Goal: Information Seeking & Learning: Learn about a topic

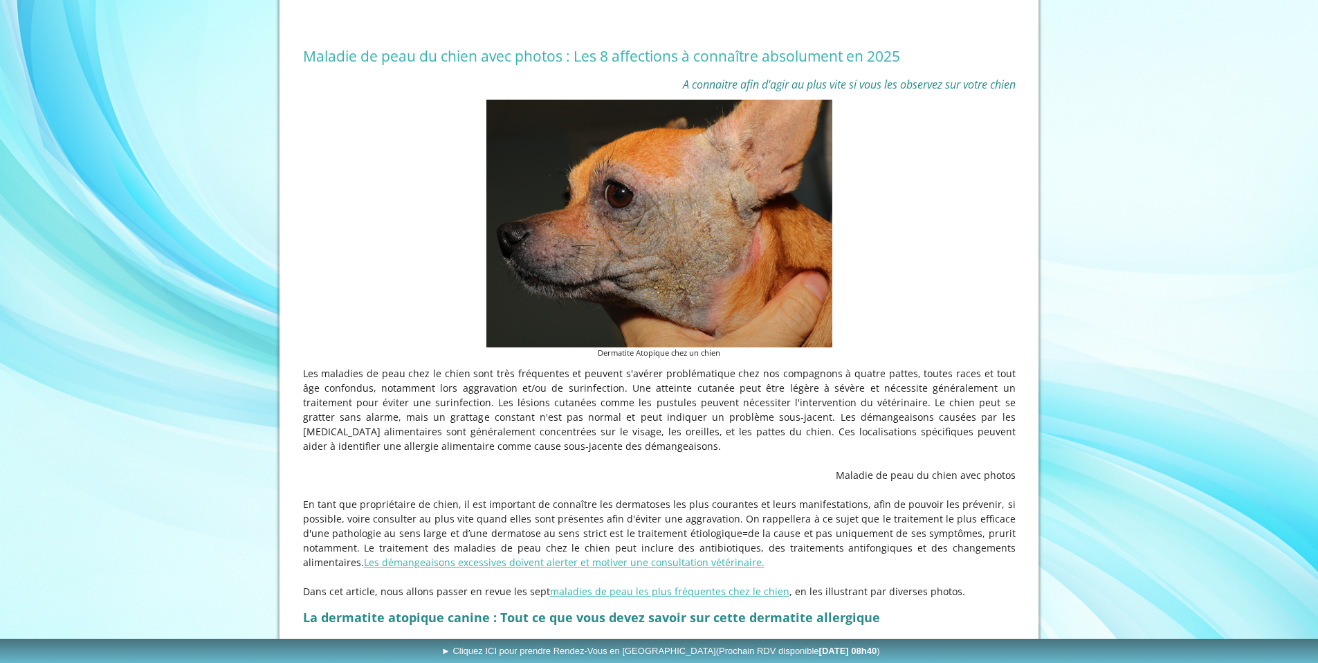
scroll to position [288, 0]
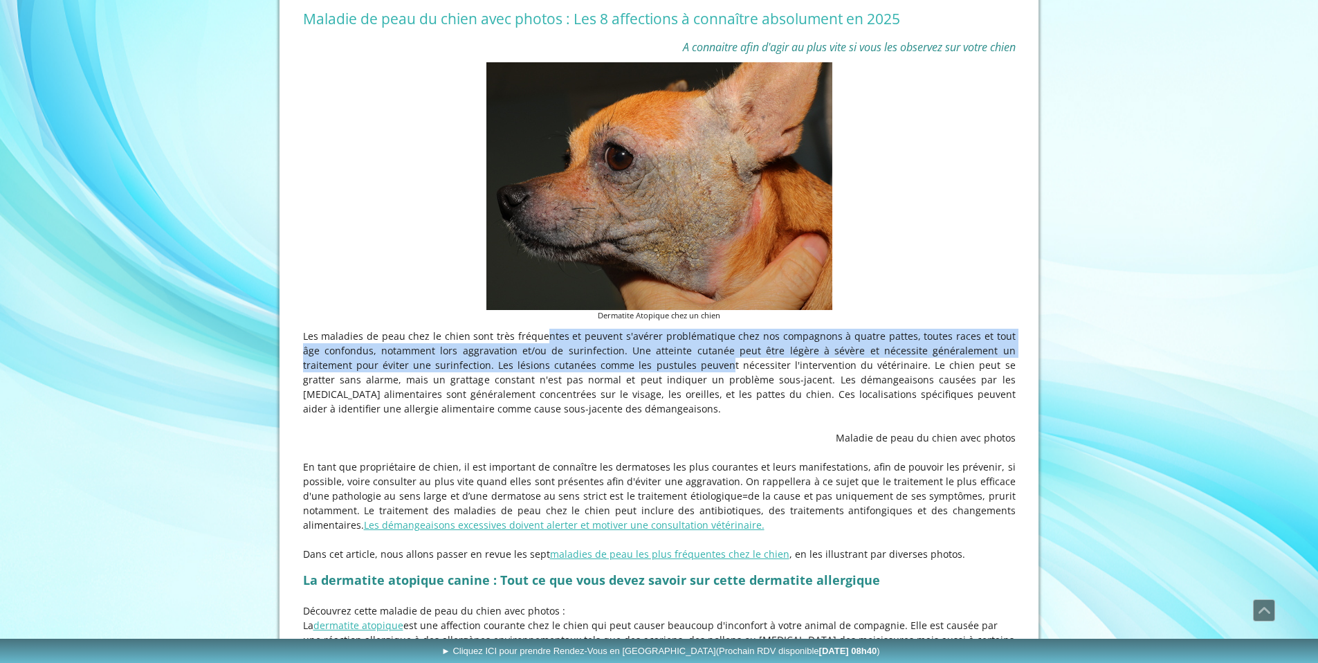
drag, startPoint x: 516, startPoint y: 372, endPoint x: 604, endPoint y: 393, distance: 90.3
click at [604, 394] on p "Les maladies de peau chez le chien sont très fréquentes et peuvent s'avérer pro…" at bounding box center [659, 372] width 713 height 87
click at [604, 393] on p "Les maladies de peau chez le chien sont très fréquentes et peuvent s'avérer pro…" at bounding box center [659, 372] width 713 height 87
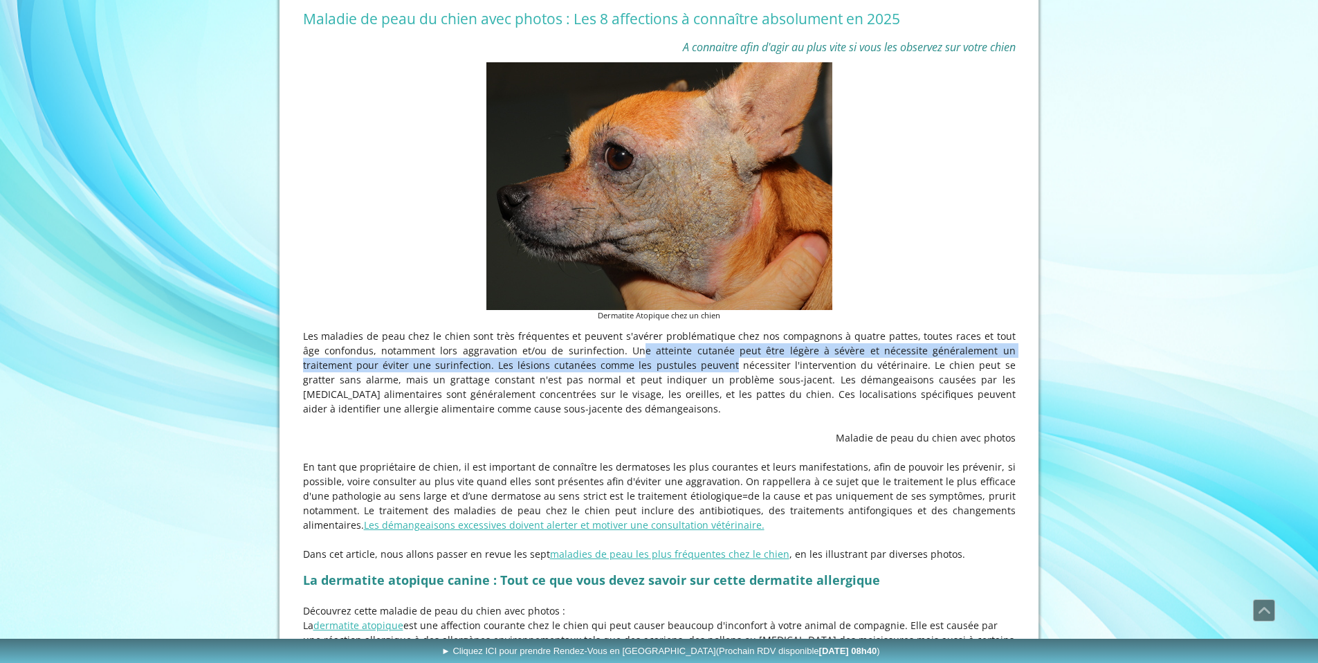
drag, startPoint x: 581, startPoint y: 377, endPoint x: 614, endPoint y: 392, distance: 36.2
click at [614, 392] on p "Les maladies de peau chez le chien sont très fréquentes et peuvent s'avérer pro…" at bounding box center [659, 372] width 713 height 87
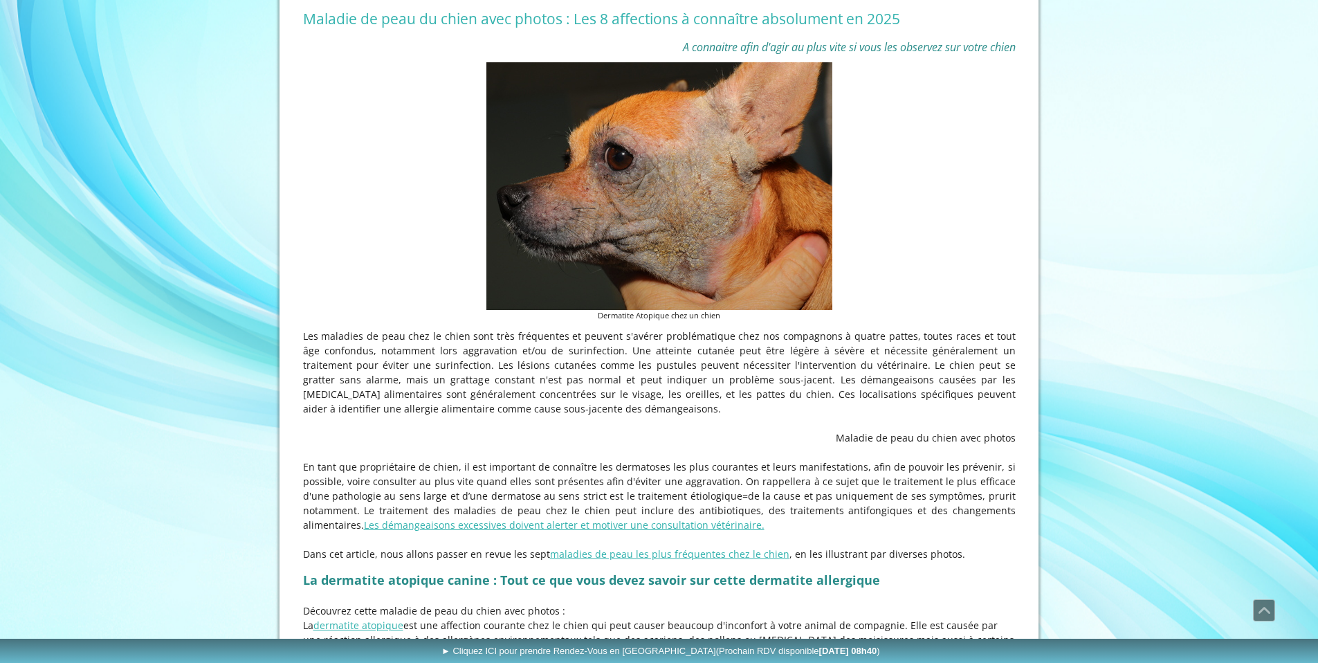
click at [616, 392] on p "Les maladies de peau chez le chien sont très fréquentes et peuvent s'avérer pro…" at bounding box center [659, 372] width 713 height 87
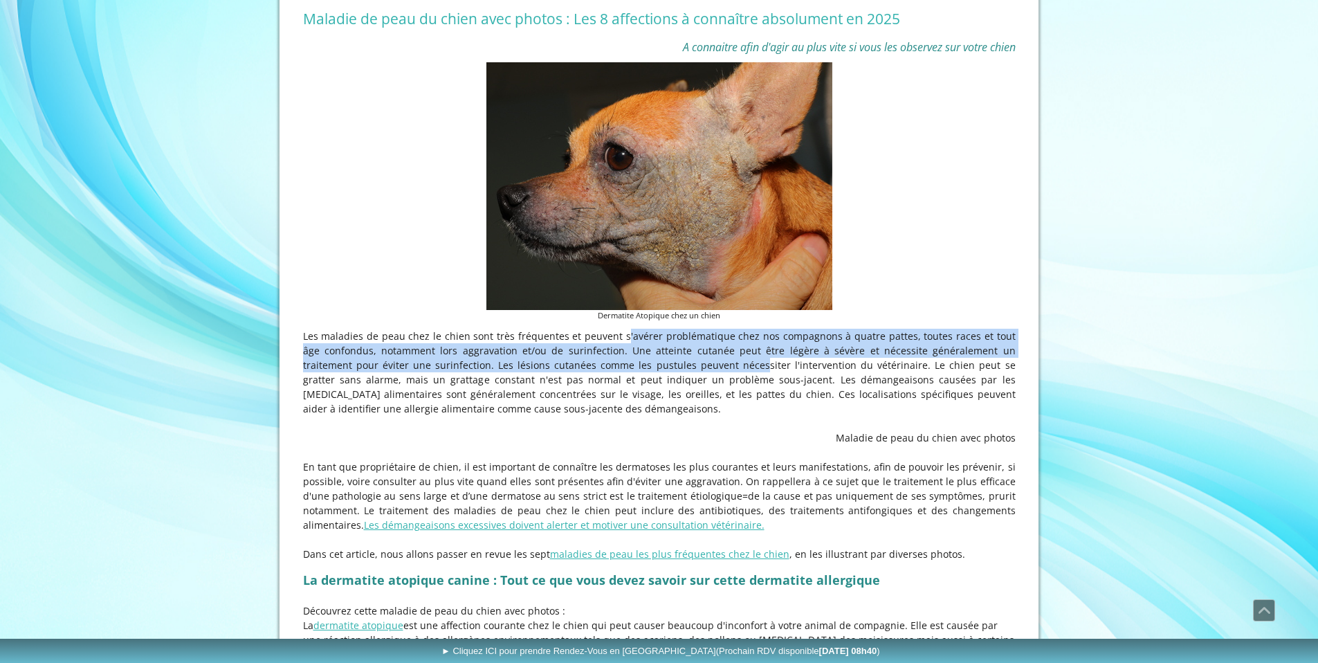
drag, startPoint x: 632, startPoint y: 391, endPoint x: 643, endPoint y: 401, distance: 14.7
click at [643, 401] on p "Les maladies de peau chez le chien sont très fréquentes et peuvent s'avérer pro…" at bounding box center [659, 372] width 713 height 87
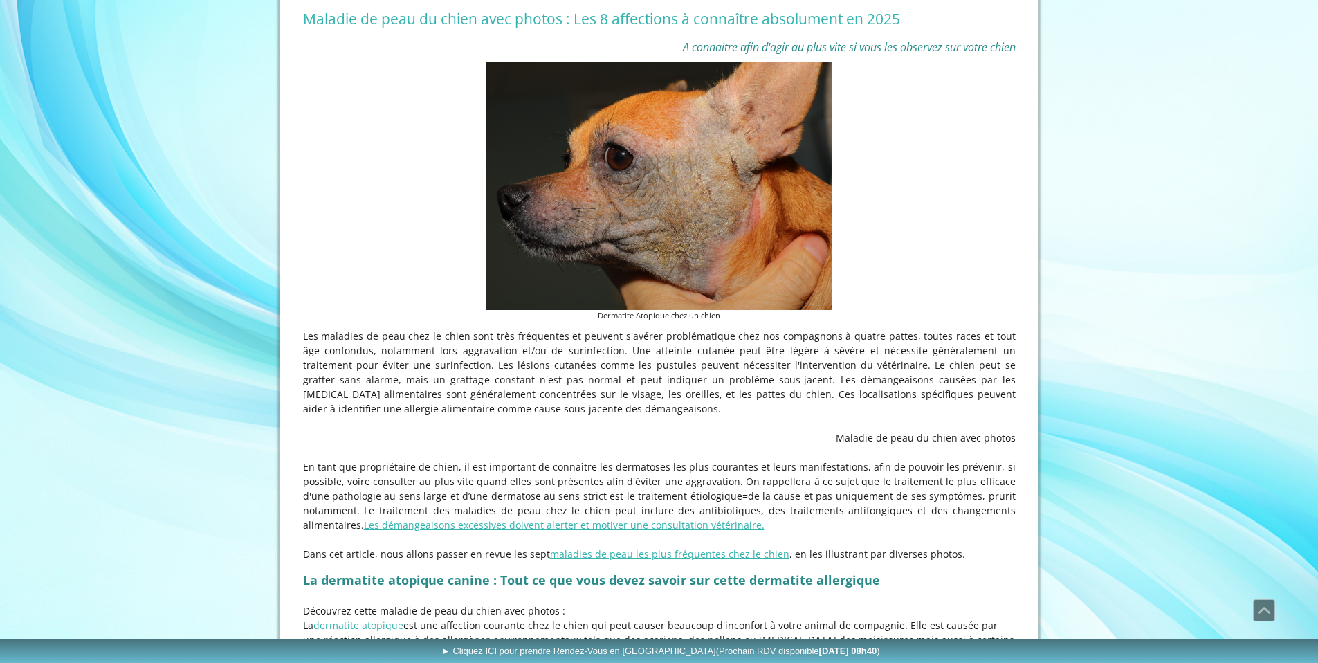
click at [644, 400] on p "Les maladies de peau chez le chien sont très fréquentes et peuvent s'avérer pro…" at bounding box center [659, 372] width 713 height 87
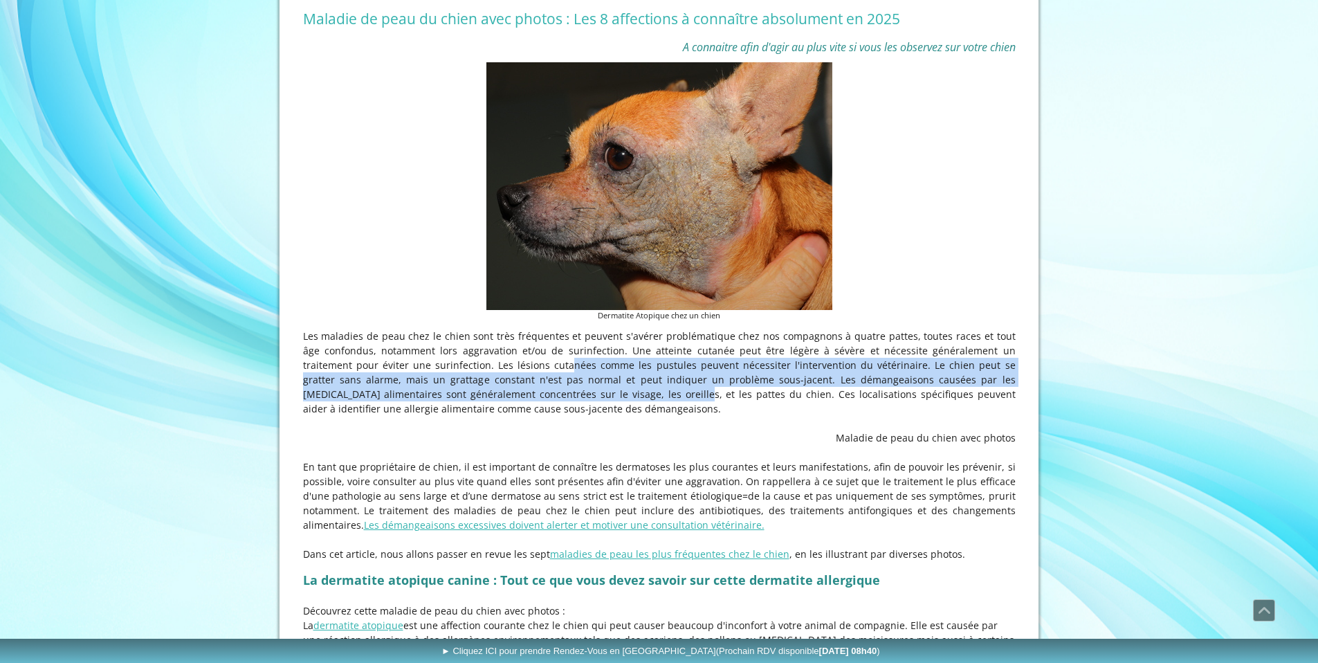
drag, startPoint x: 459, startPoint y: 390, endPoint x: 539, endPoint y: 430, distance: 89.4
click at [535, 416] on p "Les maladies de peau chez le chien sont très fréquentes et peuvent s'avérer pro…" at bounding box center [659, 372] width 713 height 87
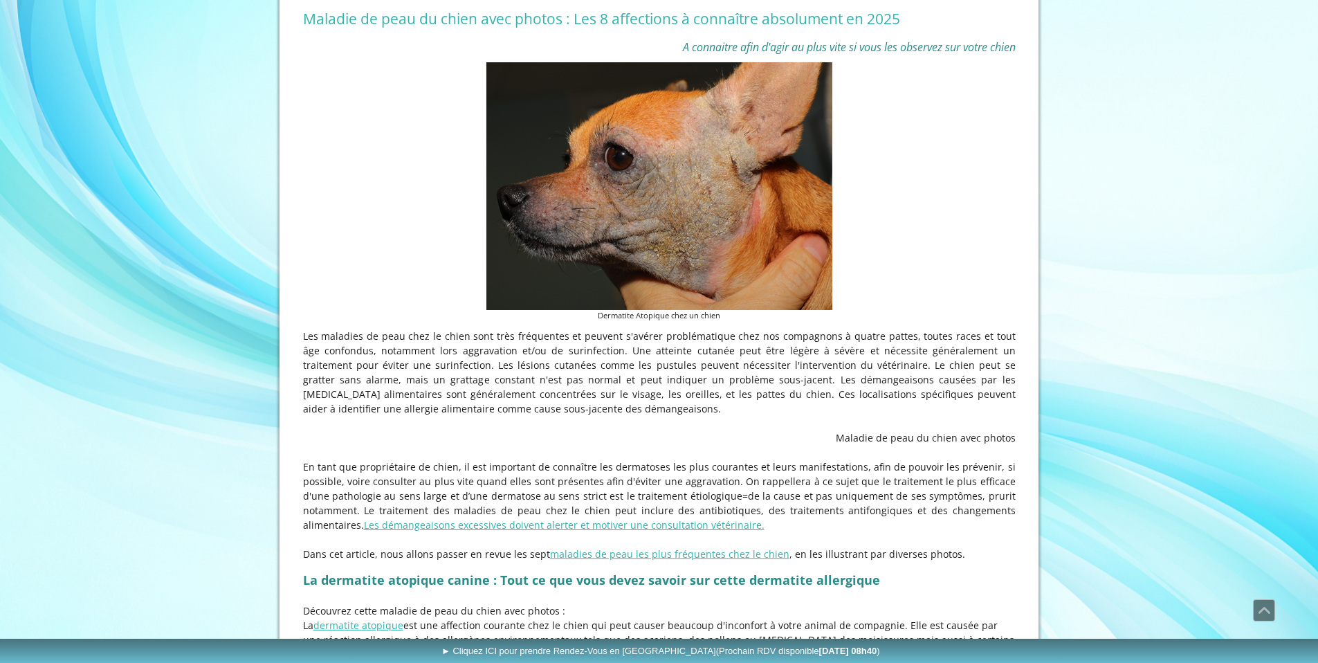
click at [539, 416] on p "Les maladies de peau chez le chien sont très fréquentes et peuvent s'avérer pro…" at bounding box center [659, 372] width 713 height 87
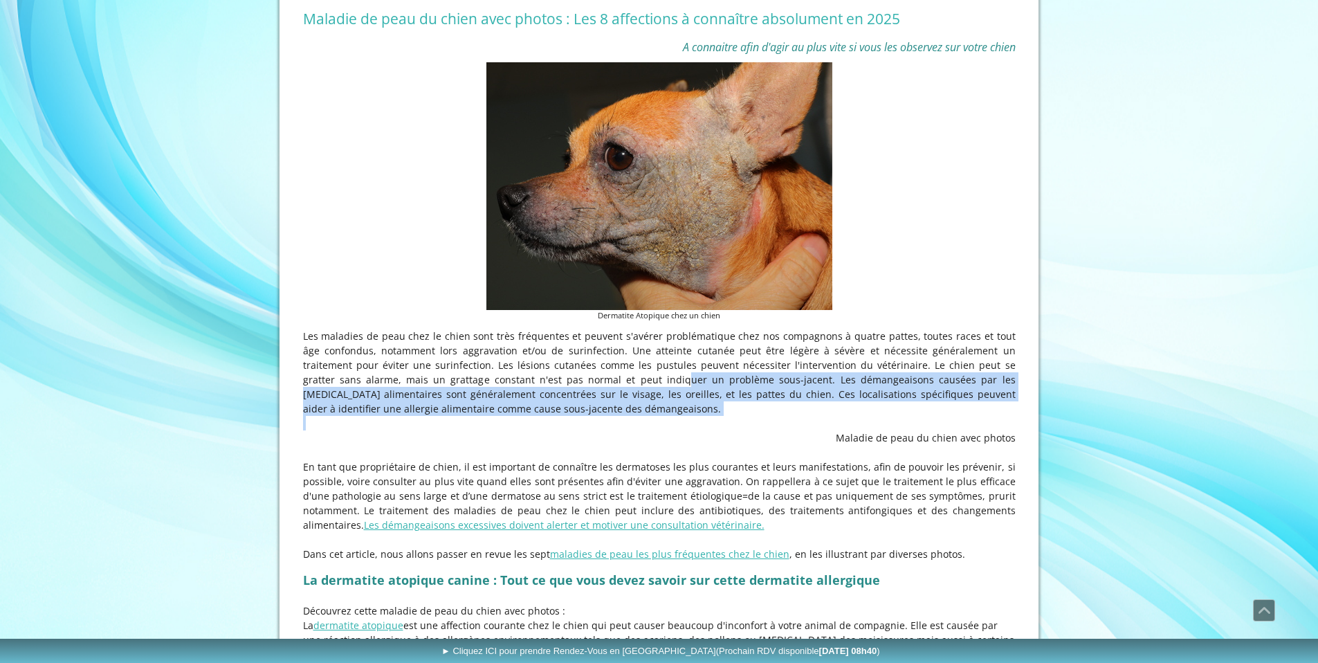
drag, startPoint x: 538, startPoint y: 412, endPoint x: 599, endPoint y: 458, distance: 76.5
click at [595, 456] on div "Les maladies de peau chez le chien sont très fréquentes et peuvent s'avérer pro…" at bounding box center [660, 444] width 720 height 239
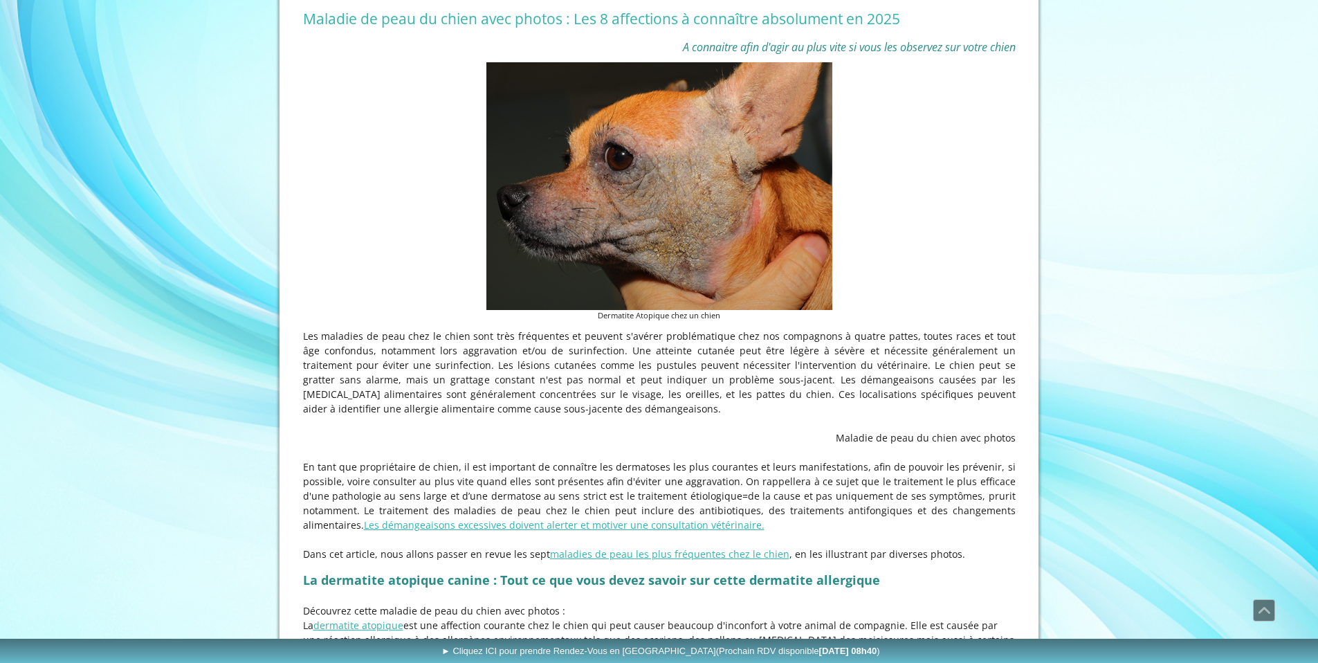
click at [599, 430] on p at bounding box center [659, 423] width 713 height 15
click at [569, 459] on p at bounding box center [659, 452] width 713 height 15
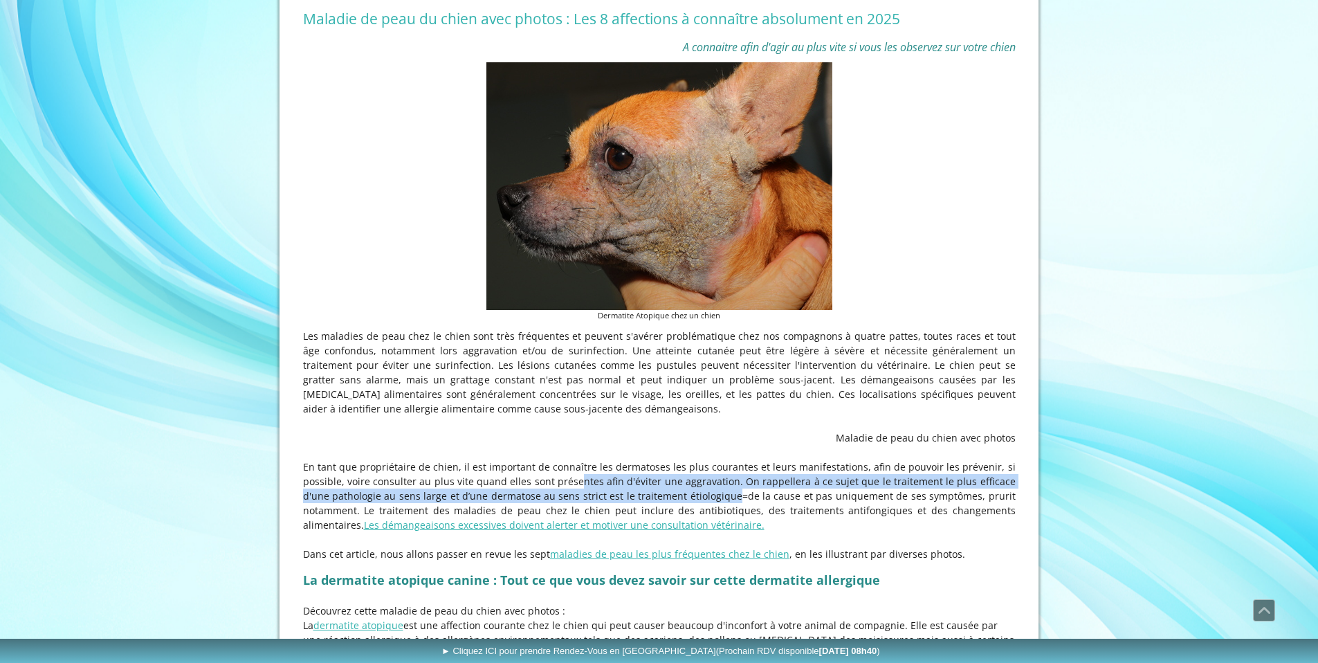
drag, startPoint x: 630, startPoint y: 517, endPoint x: 675, endPoint y: 522, distance: 45.2
click at [675, 522] on p "En tant que propriétaire de chien, il est important de connaître les dermatoses…" at bounding box center [659, 495] width 713 height 73
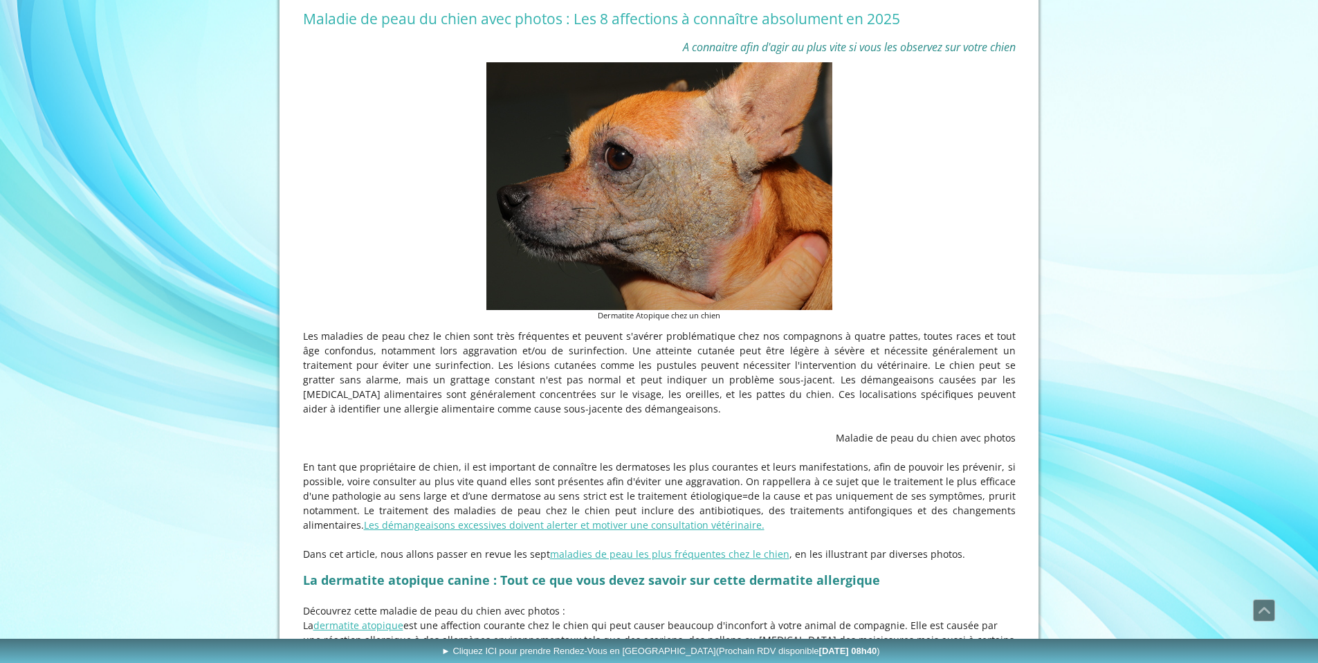
drag, startPoint x: 684, startPoint y: 503, endPoint x: 713, endPoint y: 535, distance: 43.1
click at [713, 532] on p "En tant que propriétaire de chien, il est important de connaître les dermatoses…" at bounding box center [659, 495] width 713 height 73
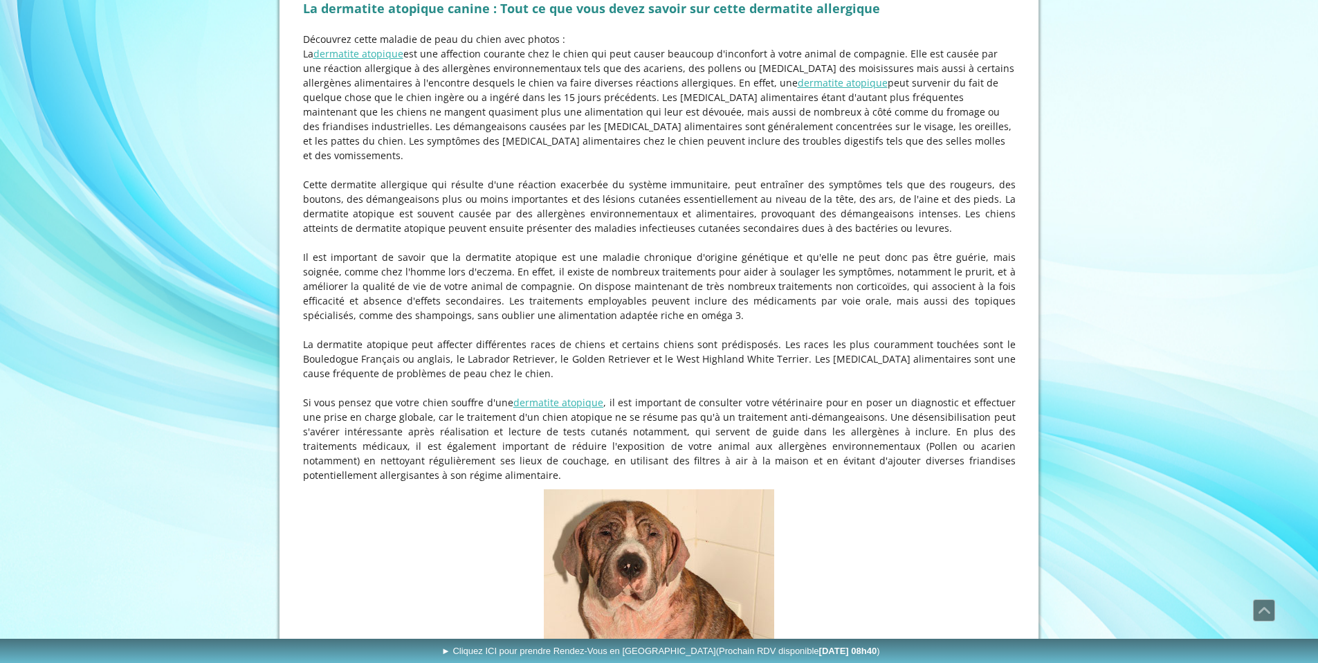
scroll to position [914, 0]
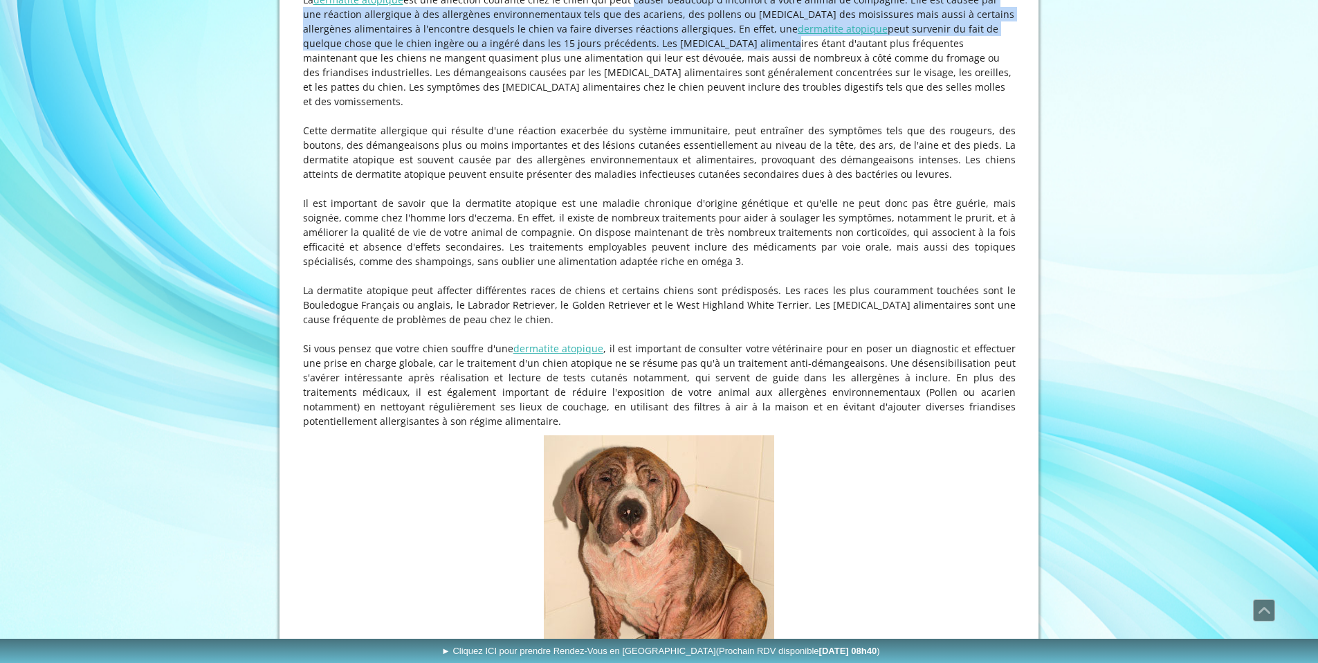
drag, startPoint x: 643, startPoint y: 43, endPoint x: 672, endPoint y: 73, distance: 42.1
click at [672, 73] on p "La dermatite atopique est une affection courante chez le chien qui peut causer …" at bounding box center [659, 50] width 713 height 116
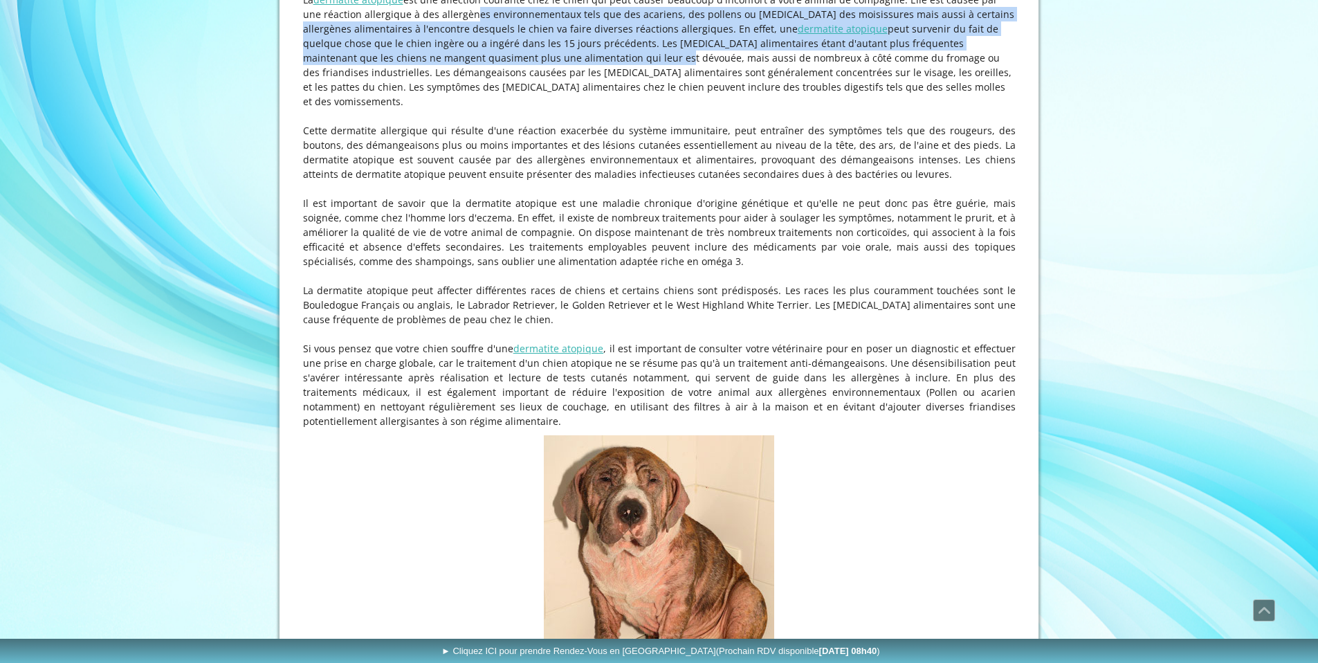
drag, startPoint x: 492, startPoint y: 66, endPoint x: 518, endPoint y: 82, distance: 30.4
click at [519, 82] on p "La dermatite atopique est une affection courante chez le chien qui peut causer …" at bounding box center [659, 50] width 713 height 116
click at [518, 82] on p "La dermatite atopique est une affection courante chez le chien qui peut causer …" at bounding box center [659, 50] width 713 height 116
drag, startPoint x: 547, startPoint y: 48, endPoint x: 575, endPoint y: 88, distance: 49.1
click at [576, 87] on p "La dermatite atopique est une affection courante chez le chien qui peut causer …" at bounding box center [659, 50] width 713 height 116
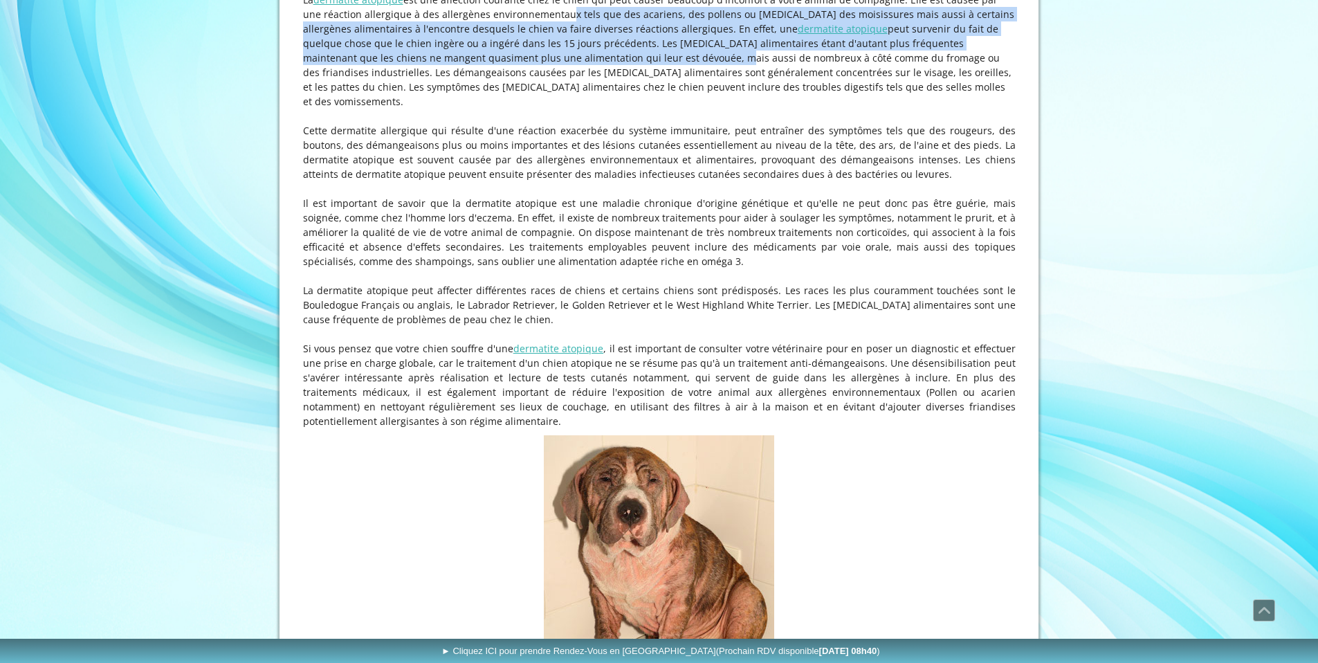
click at [575, 88] on p "La dermatite atopique est une affection courante chez le chien qui peut causer …" at bounding box center [659, 50] width 713 height 116
drag, startPoint x: 641, startPoint y: 49, endPoint x: 663, endPoint y: 91, distance: 47.4
click at [663, 90] on p "La dermatite atopique est une affection courante chez le chien qui peut causer …" at bounding box center [659, 50] width 713 height 116
click at [663, 91] on p "La dermatite atopique est une affection courante chez le chien qui peut causer …" at bounding box center [659, 50] width 713 height 116
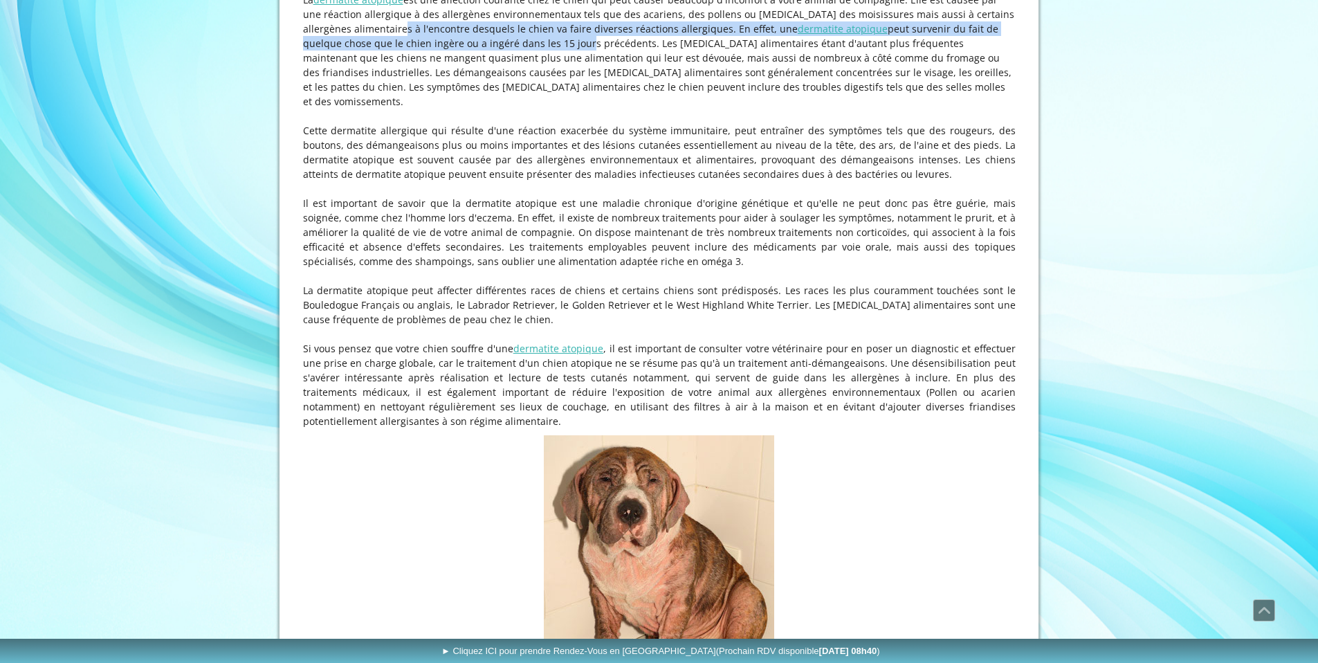
drag, startPoint x: 382, startPoint y: 53, endPoint x: 492, endPoint y: 77, distance: 112.8
click at [492, 77] on p "La dermatite atopique est une affection courante chez le chien qui peut causer …" at bounding box center [659, 50] width 713 height 116
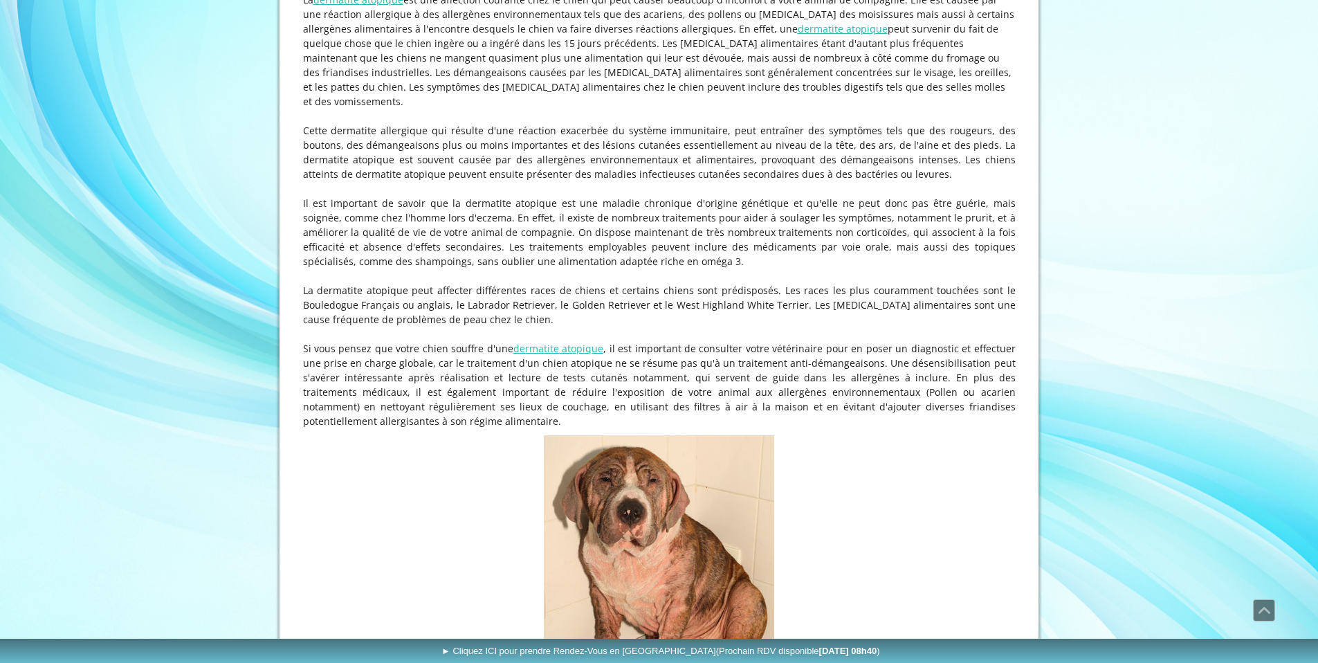
click at [492, 77] on p "La dermatite atopique est une affection courante chez le chien qui peut causer …" at bounding box center [659, 50] width 713 height 116
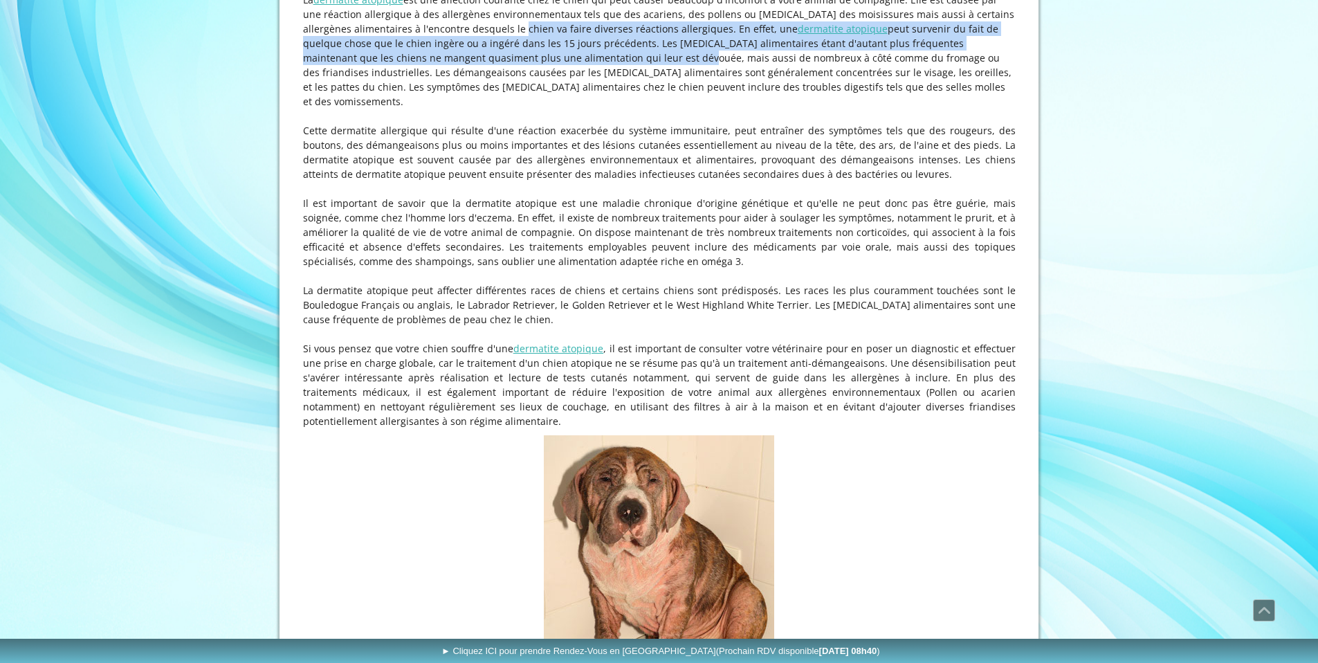
drag, startPoint x: 504, startPoint y: 57, endPoint x: 547, endPoint y: 86, distance: 51.8
click at [547, 86] on p "La dermatite atopique est une affection courante chez le chien qui peut causer …" at bounding box center [659, 50] width 713 height 116
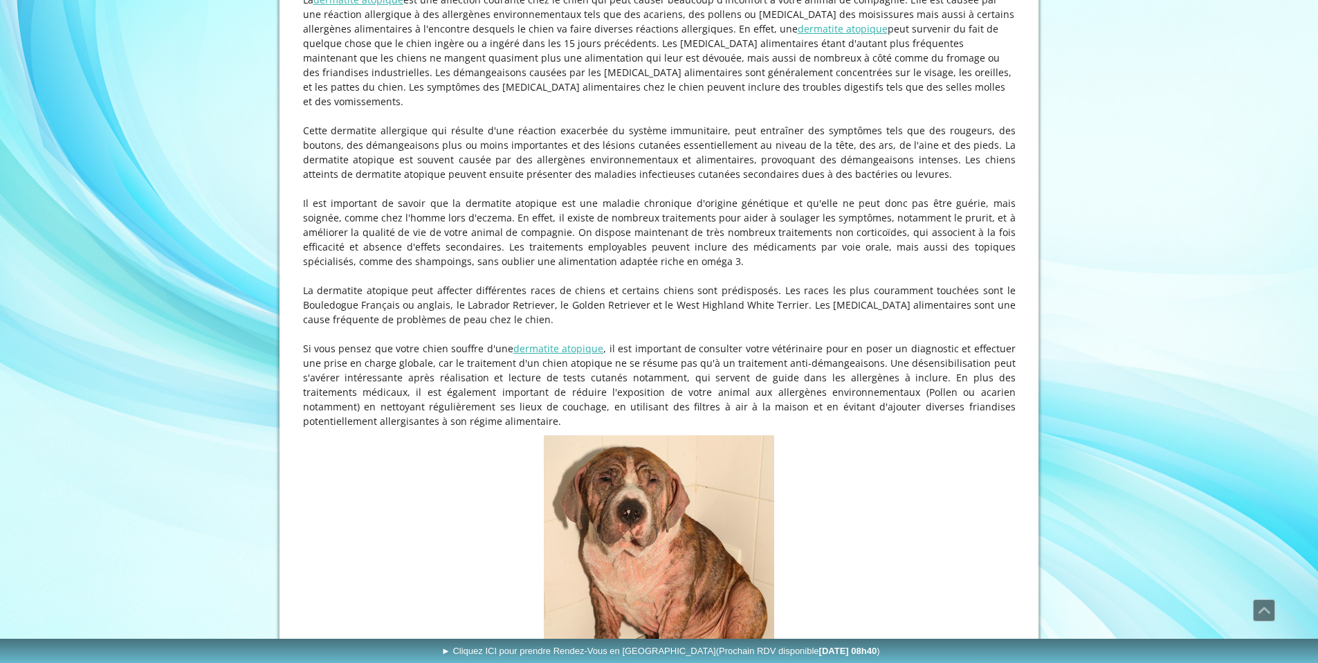
click at [548, 86] on p "La dermatite atopique est une affection courante chez le chien qui peut causer …" at bounding box center [659, 50] width 713 height 116
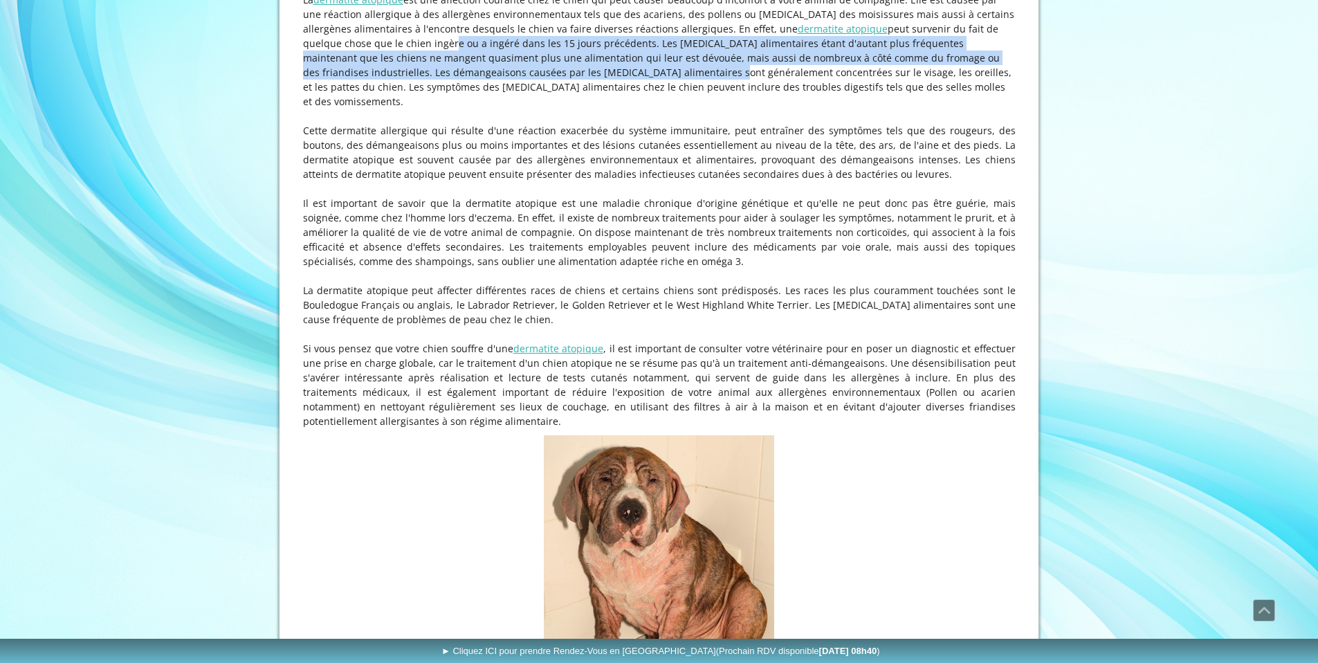
drag, startPoint x: 359, startPoint y: 76, endPoint x: 526, endPoint y: 100, distance: 169.1
click at [525, 100] on p "La dermatite atopique est une affection courante chez le chien qui peut causer …" at bounding box center [659, 50] width 713 height 116
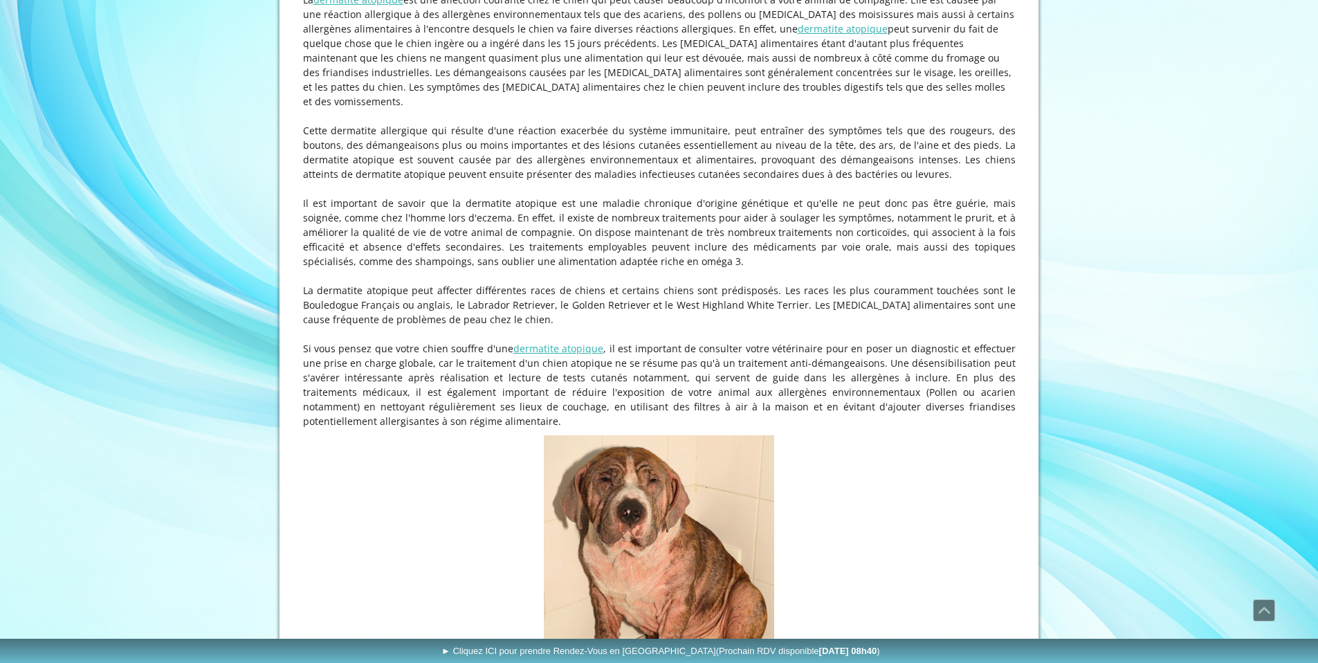
click at [529, 101] on p "La dermatite atopique est une affection courante chez le chien qui peut causer …" at bounding box center [659, 50] width 713 height 116
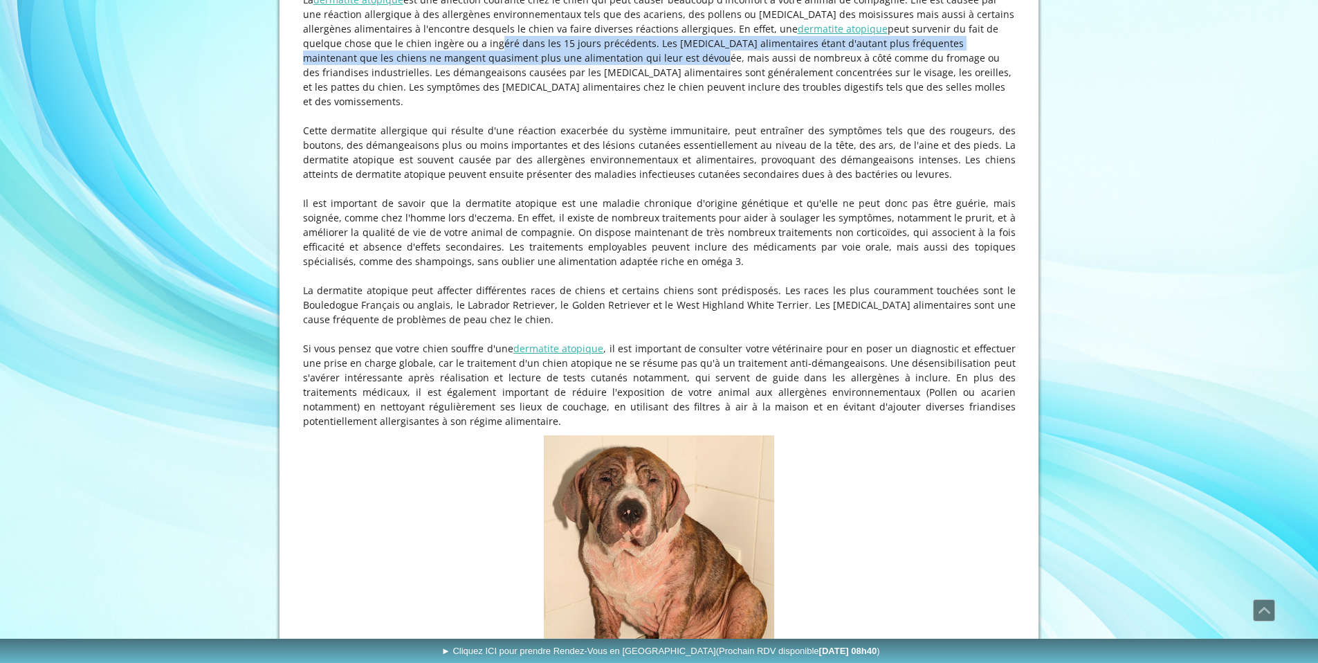
drag, startPoint x: 409, startPoint y: 69, endPoint x: 551, endPoint y: 93, distance: 144.4
click at [551, 93] on p "La dermatite atopique est une affection courante chez le chien qui peut causer …" at bounding box center [659, 50] width 713 height 116
click at [551, 92] on p "La dermatite atopique est une affection courante chez le chien qui peut causer …" at bounding box center [659, 50] width 713 height 116
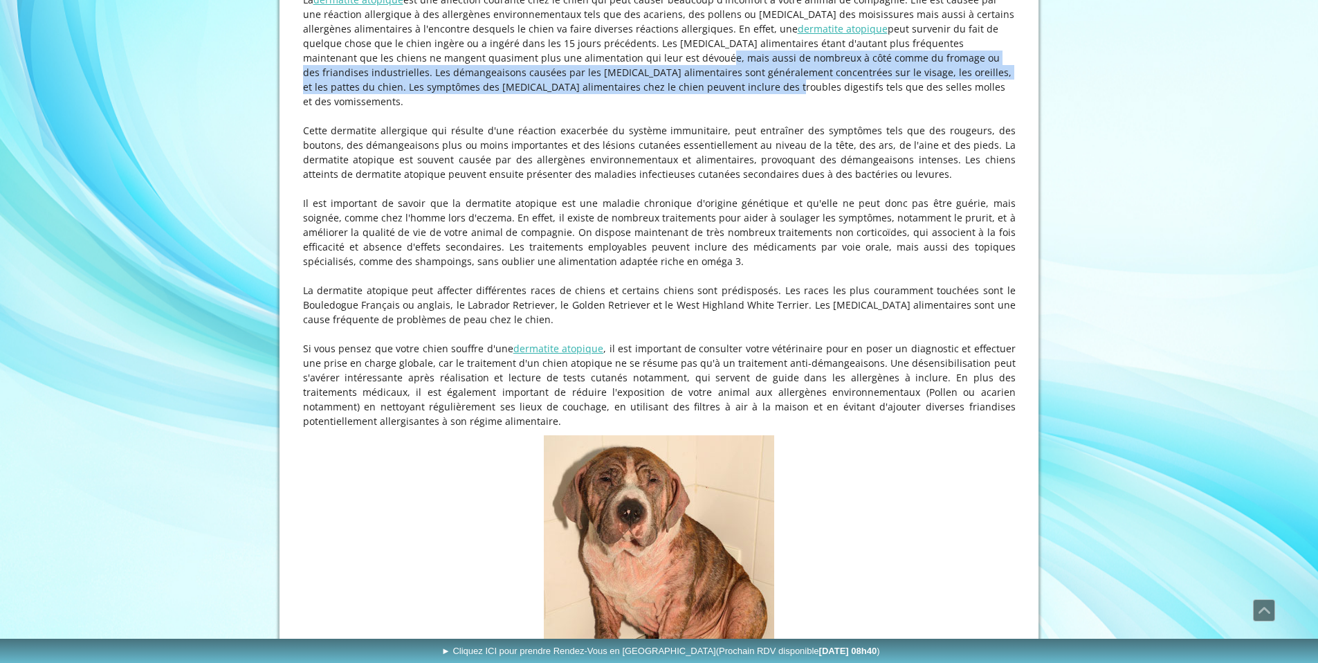
drag, startPoint x: 559, startPoint y: 83, endPoint x: 578, endPoint y: 113, distance: 35.1
click at [578, 109] on p "La dermatite atopique est une affection courante chez le chien qui peut causer …" at bounding box center [659, 50] width 713 height 116
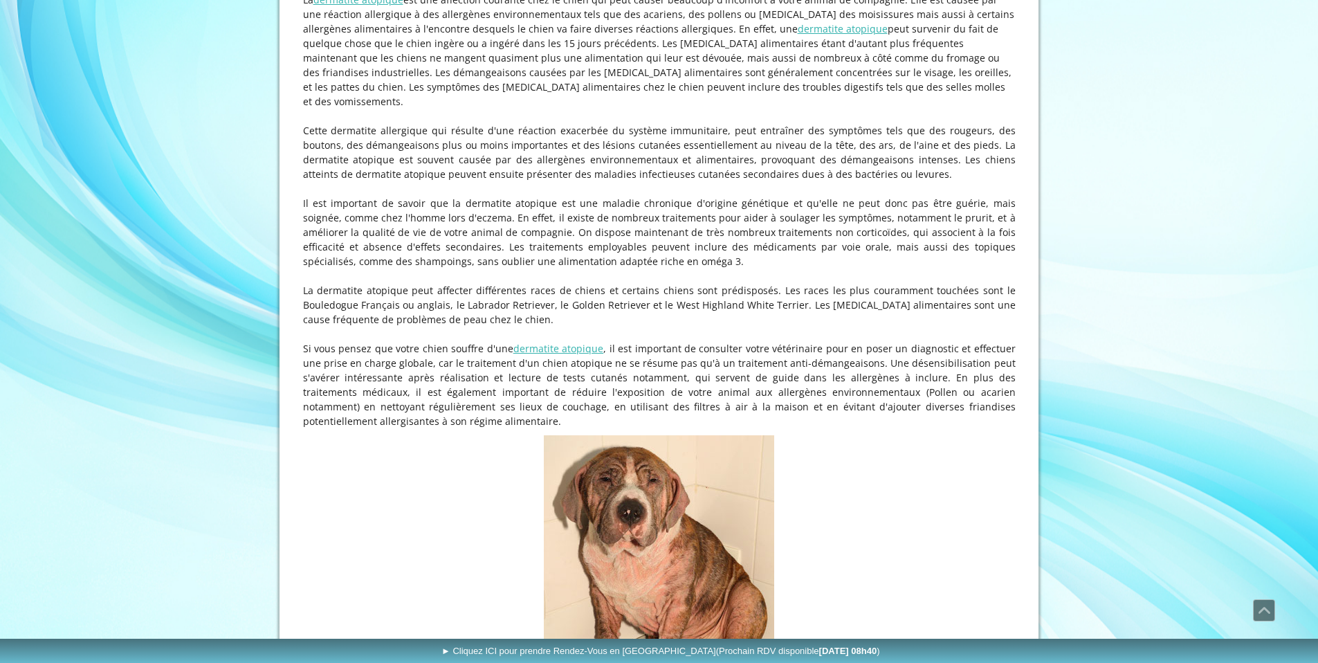
drag, startPoint x: 406, startPoint y: 101, endPoint x: 645, endPoint y: 104, distance: 239.4
click at [645, 104] on p "La dermatite atopique est une affection courante chez le chien qui peut causer …" at bounding box center [659, 50] width 713 height 116
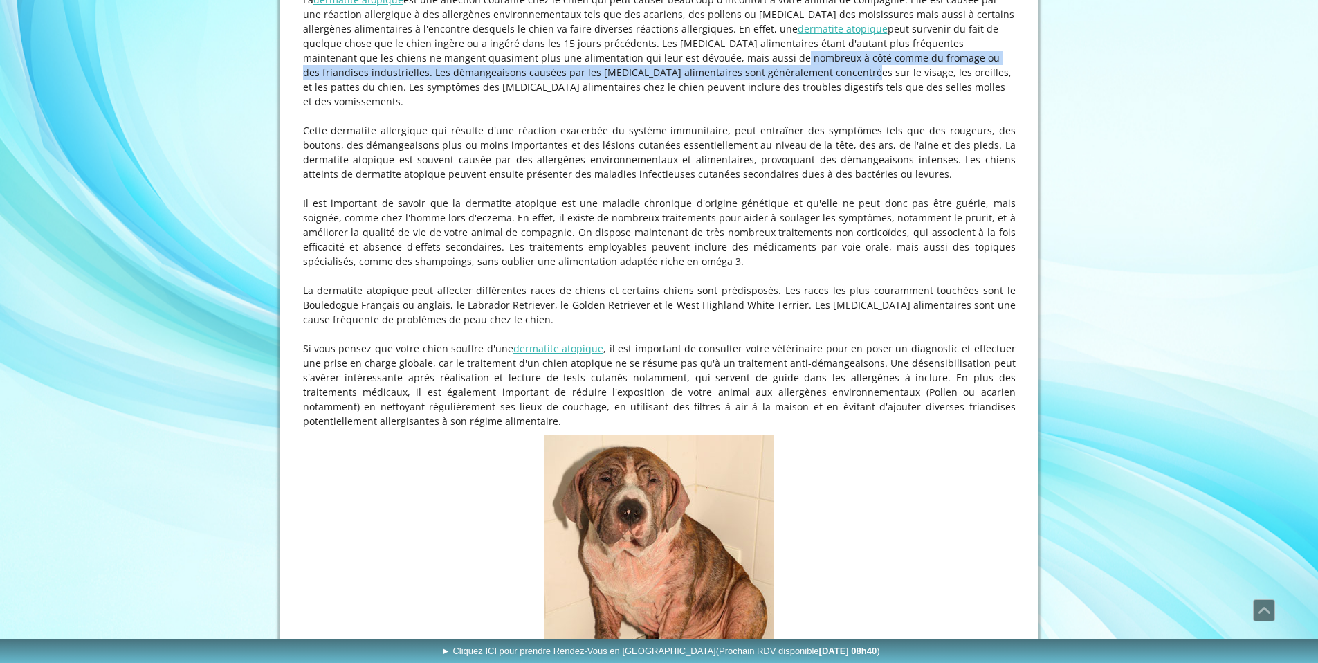
drag, startPoint x: 638, startPoint y: 92, endPoint x: 643, endPoint y: 108, distance: 16.6
click at [643, 108] on p "La dermatite atopique est une affection courante chez le chien qui peut causer …" at bounding box center [659, 50] width 713 height 116
drag, startPoint x: 581, startPoint y: 84, endPoint x: 639, endPoint y: 95, distance: 58.6
click at [639, 95] on p "La dermatite atopique est une affection courante chez le chien qui peut causer …" at bounding box center [659, 50] width 713 height 116
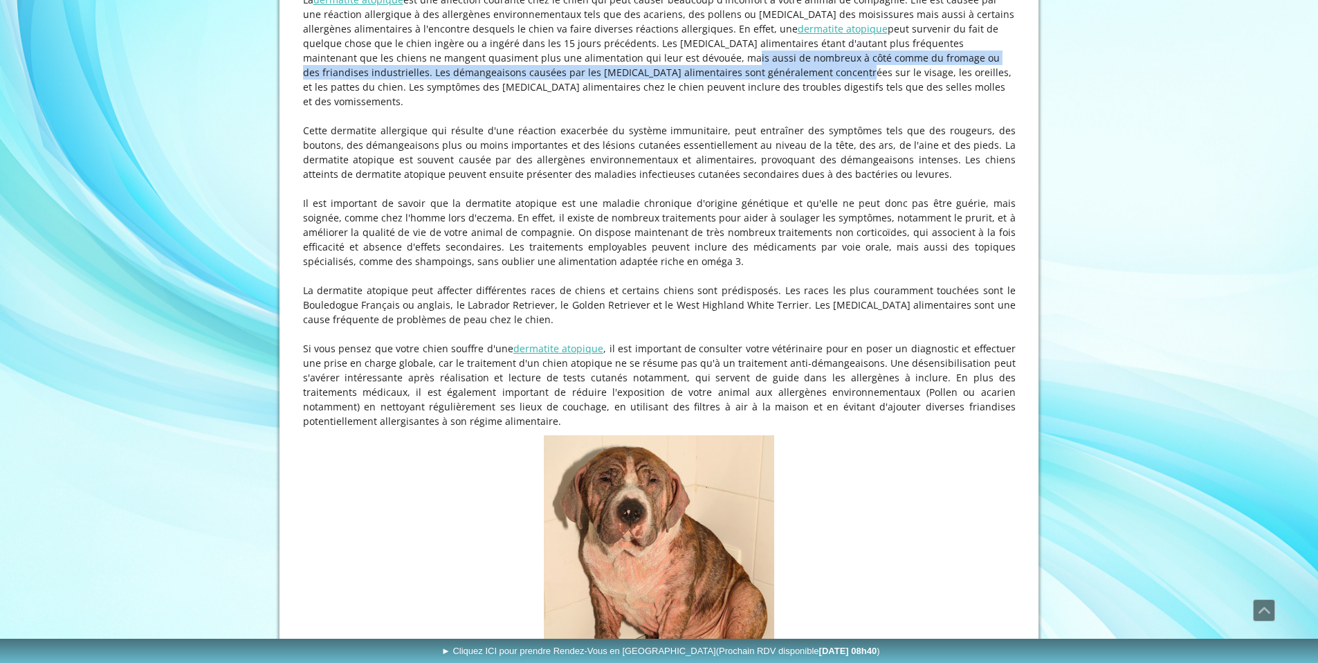
click at [639, 95] on p "La dermatite atopique est une affection courante chez le chien qui peut causer …" at bounding box center [659, 50] width 713 height 116
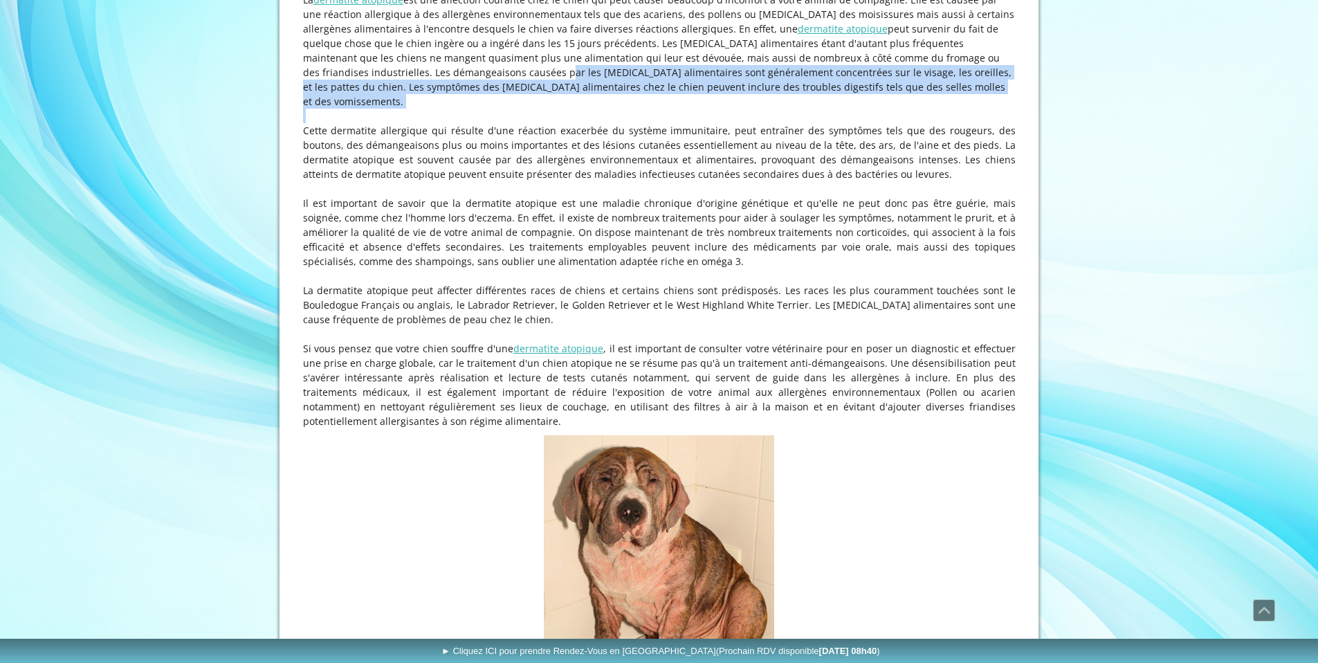
drag, startPoint x: 500, startPoint y: 116, endPoint x: 826, endPoint y: 134, distance: 327.1
click at [826, 134] on div "La dermatite atopique canine : Tout ce que vous devez savoir sur cette dermatit…" at bounding box center [660, 185] width 720 height 493
click at [826, 123] on p at bounding box center [659, 116] width 713 height 15
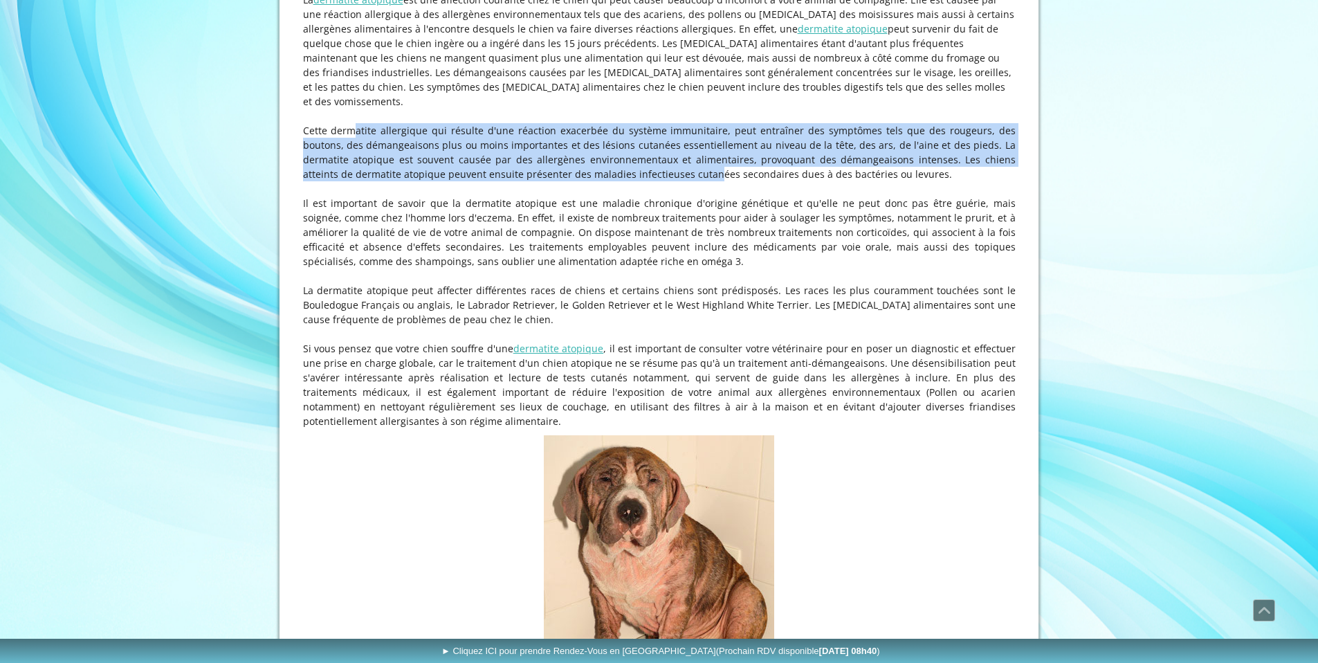
drag, startPoint x: 327, startPoint y: 148, endPoint x: 587, endPoint y: 188, distance: 262.5
click at [587, 181] on p "Cette dermatite allergique qui résulte d'une réaction exacerbée du système immu…" at bounding box center [659, 152] width 713 height 58
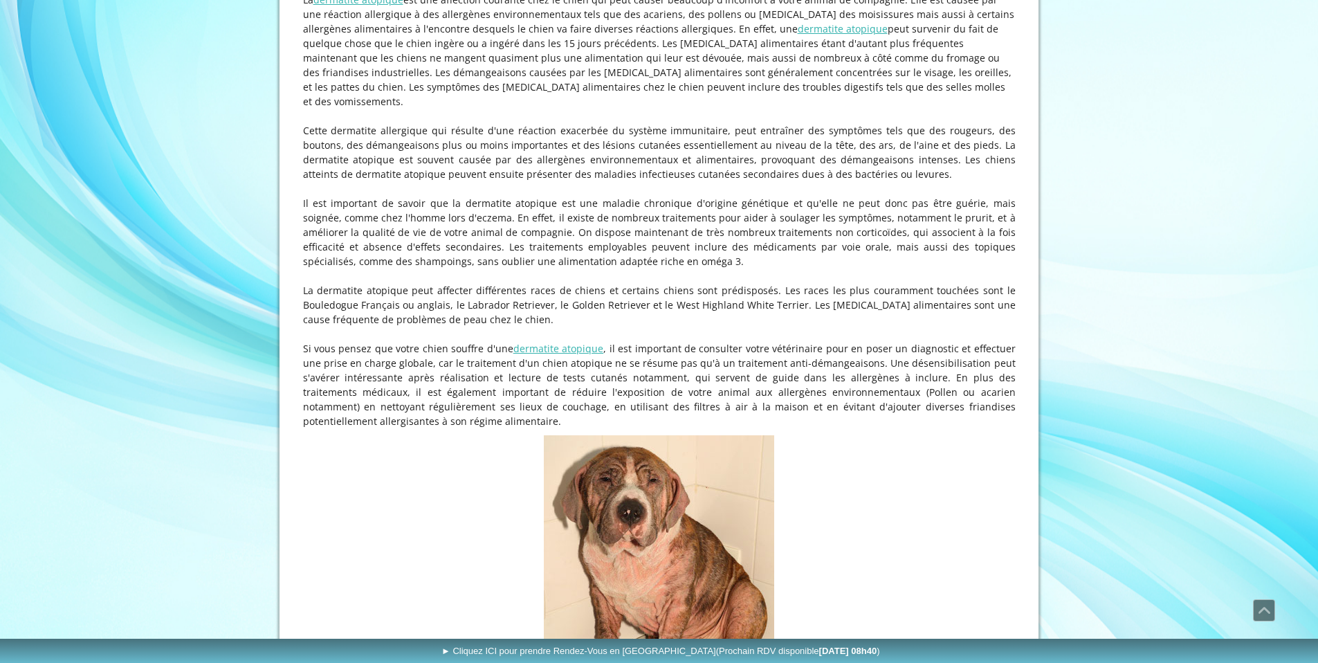
click at [587, 181] on p "Cette dermatite allergique qui résulte d'une réaction exacerbée du système immu…" at bounding box center [659, 152] width 713 height 58
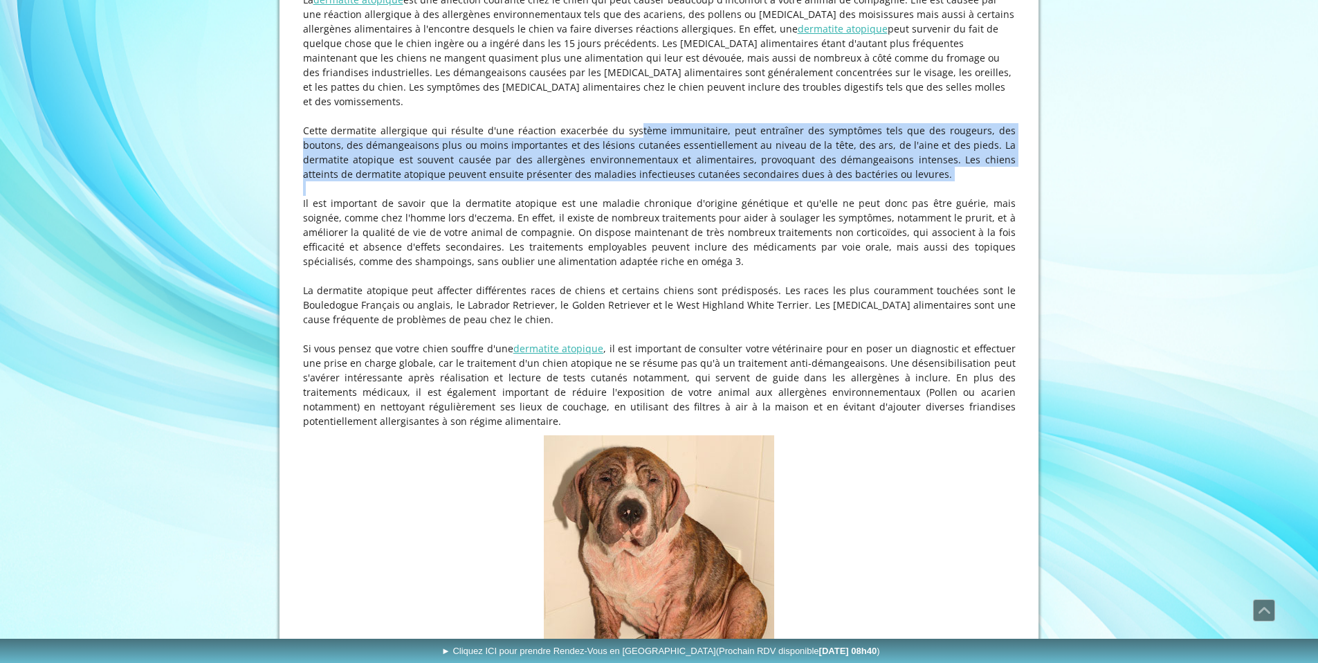
drag, startPoint x: 601, startPoint y: 154, endPoint x: 659, endPoint y: 197, distance: 72.1
click at [659, 197] on div "La dermatite atopique canine : Tout ce que vous devez savoir sur cette dermatit…" at bounding box center [660, 185] width 720 height 493
click at [658, 181] on p "Cette dermatite allergique qui résulte d'une réaction exacerbée du système immu…" at bounding box center [659, 152] width 713 height 58
drag, startPoint x: 608, startPoint y: 148, endPoint x: 648, endPoint y: 194, distance: 60.9
click at [649, 181] on p "Cette dermatite allergique qui résulte d'une réaction exacerbée du système immu…" at bounding box center [659, 152] width 713 height 58
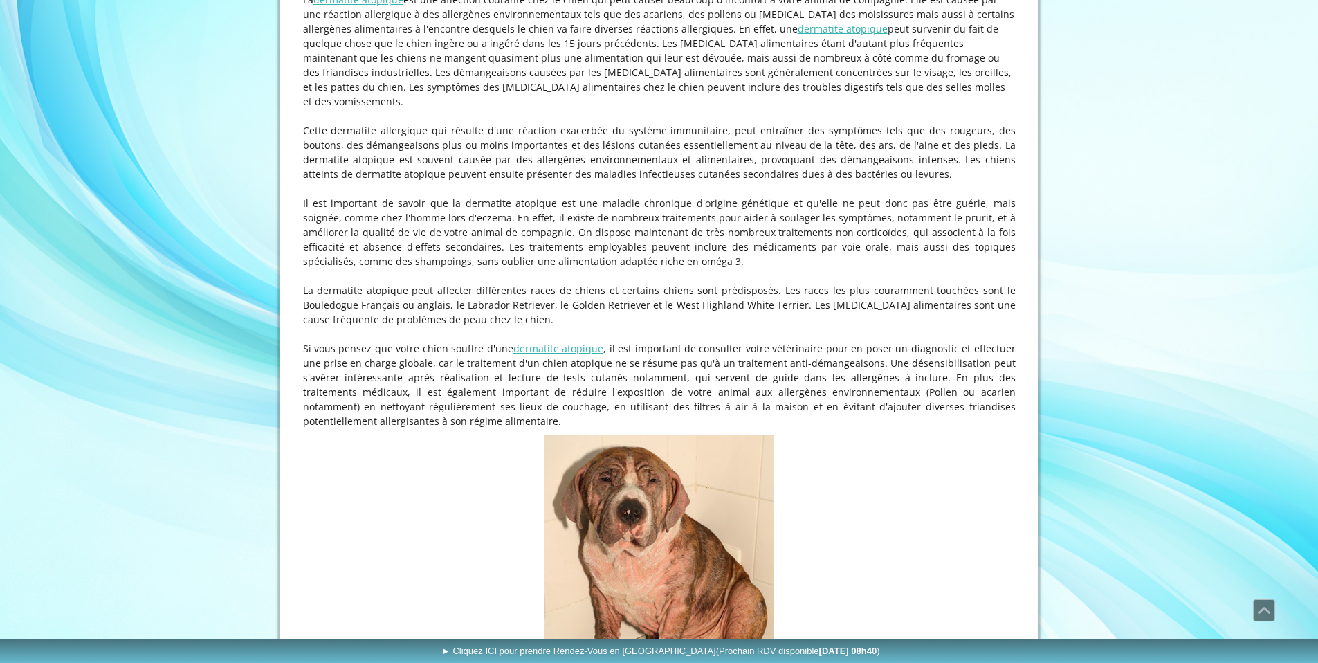
drag, startPoint x: 648, startPoint y: 194, endPoint x: 591, endPoint y: 179, distance: 58.7
click at [648, 181] on p "Cette dermatite allergique qui résulte d'une réaction exacerbée du système immu…" at bounding box center [659, 152] width 713 height 58
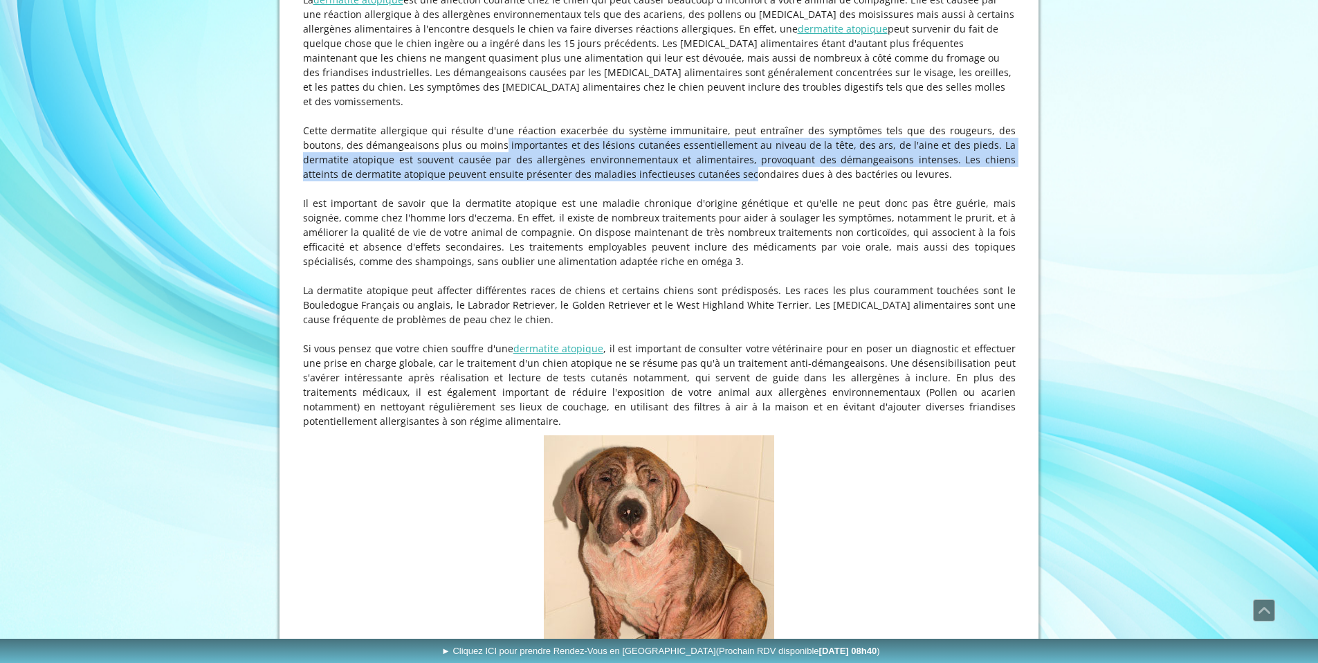
drag, startPoint x: 436, startPoint y: 159, endPoint x: 623, endPoint y: 185, distance: 188.6
click at [622, 181] on p "Cette dermatite allergique qui résulte d'une réaction exacerbée du système immu…" at bounding box center [659, 152] width 713 height 58
click at [623, 181] on p "Cette dermatite allergique qui résulte d'une réaction exacerbée du système immu…" at bounding box center [659, 152] width 713 height 58
drag, startPoint x: 634, startPoint y: 174, endPoint x: 646, endPoint y: 194, distance: 23.0
click at [647, 181] on p "Cette dermatite allergique qui résulte d'une réaction exacerbée du système immu…" at bounding box center [659, 152] width 713 height 58
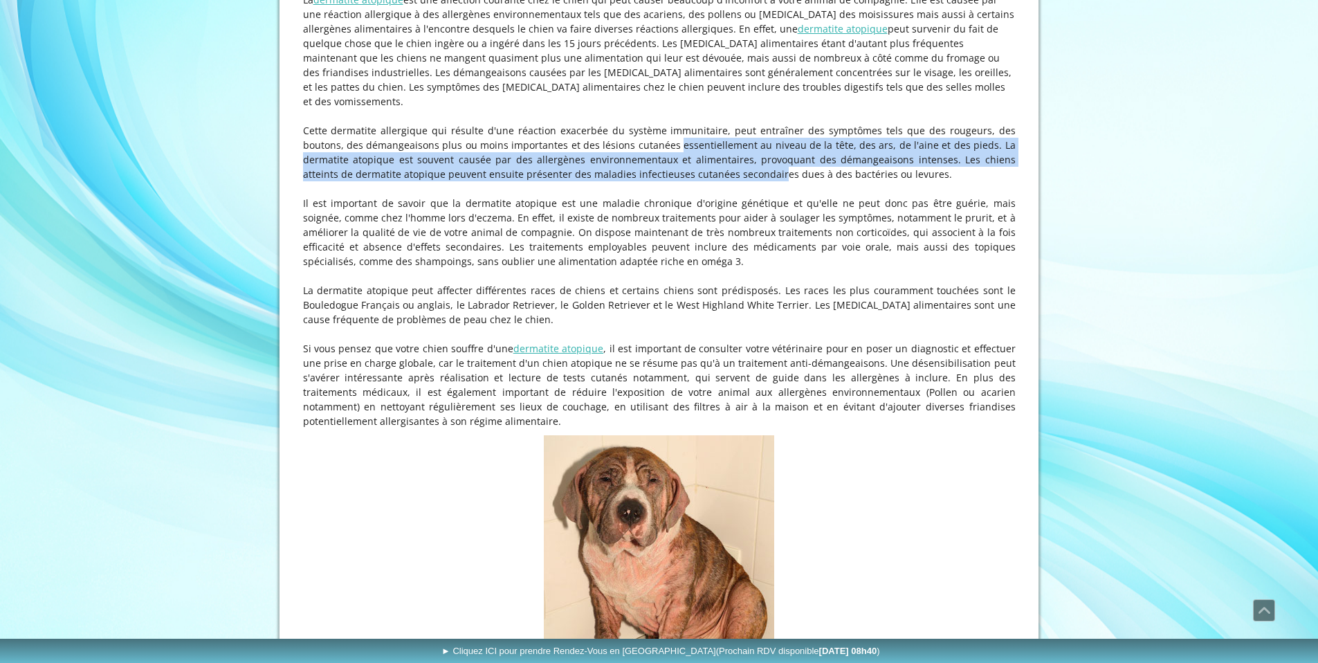
click at [646, 181] on p "Cette dermatite allergique qui résulte d'une réaction exacerbée du système immu…" at bounding box center [659, 152] width 713 height 58
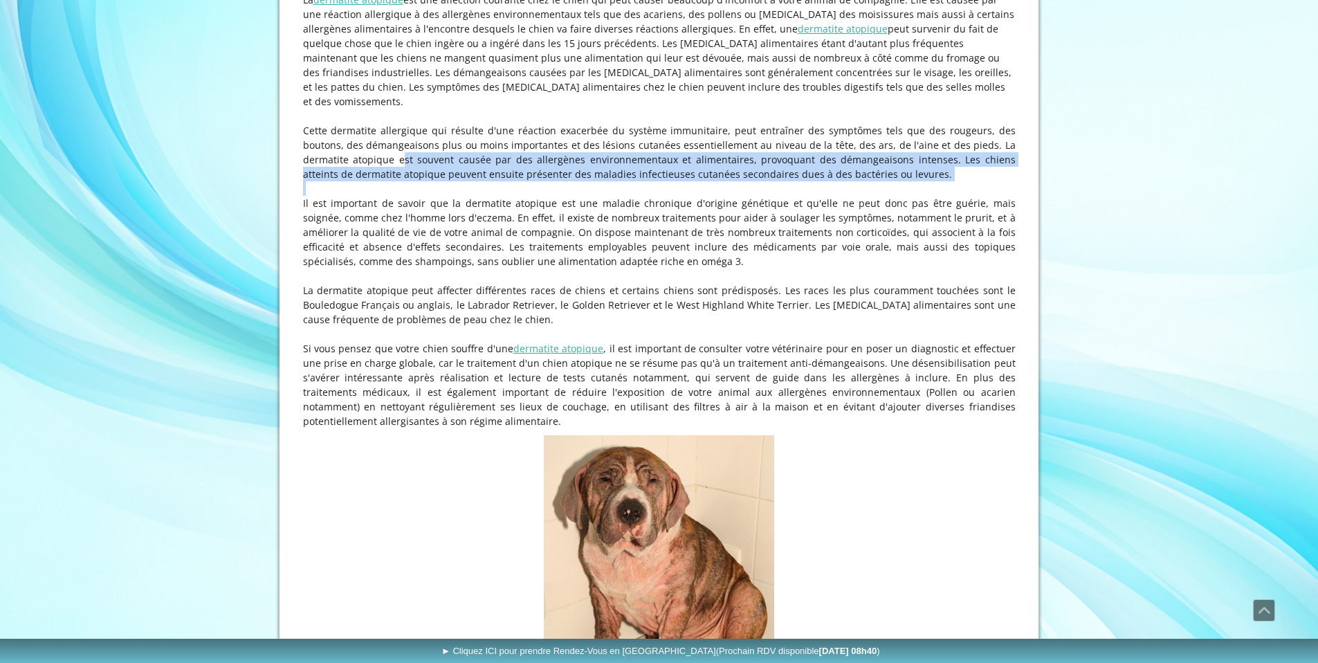
drag, startPoint x: 367, startPoint y: 173, endPoint x: 883, endPoint y: 206, distance: 517.2
click at [887, 209] on div "La dermatite atopique canine : Tout ce que vous devez savoir sur cette dermatit…" at bounding box center [660, 185] width 720 height 493
click at [883, 196] on p at bounding box center [659, 188] width 713 height 15
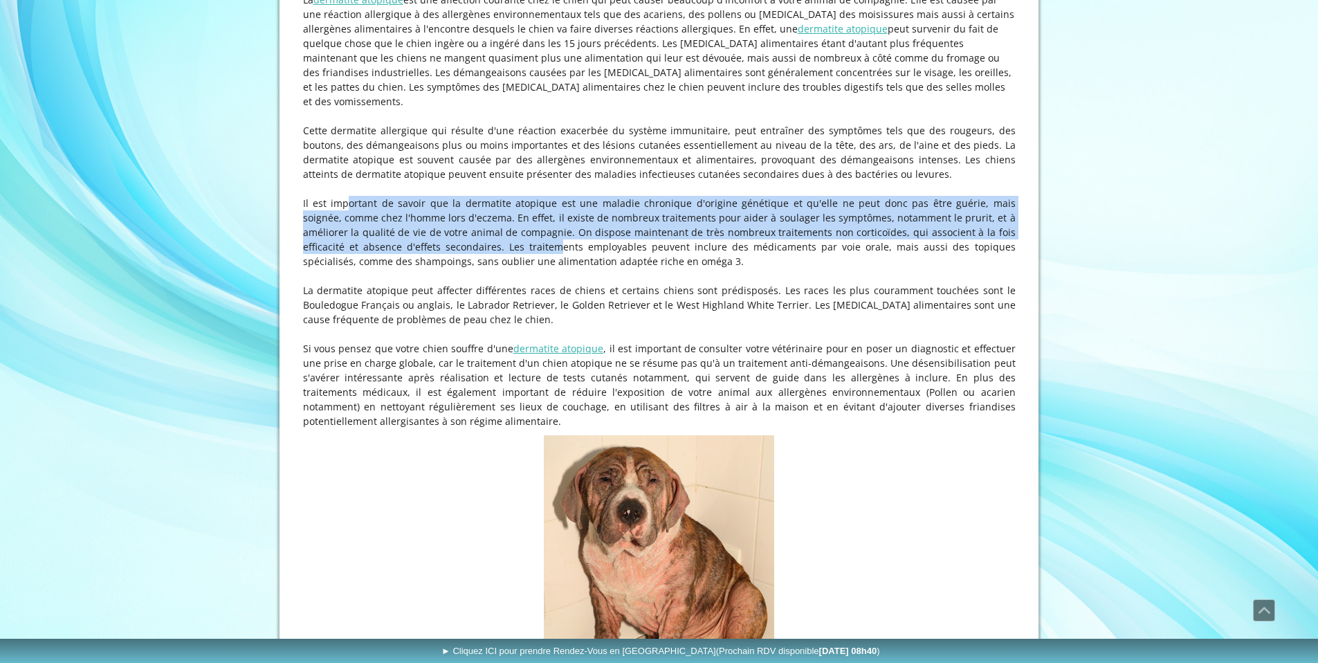
drag, startPoint x: 331, startPoint y: 225, endPoint x: 467, endPoint y: 259, distance: 140.6
click at [466, 259] on p "Il est important de savoir que la dermatite atopique est une maladie chronique …" at bounding box center [659, 232] width 713 height 73
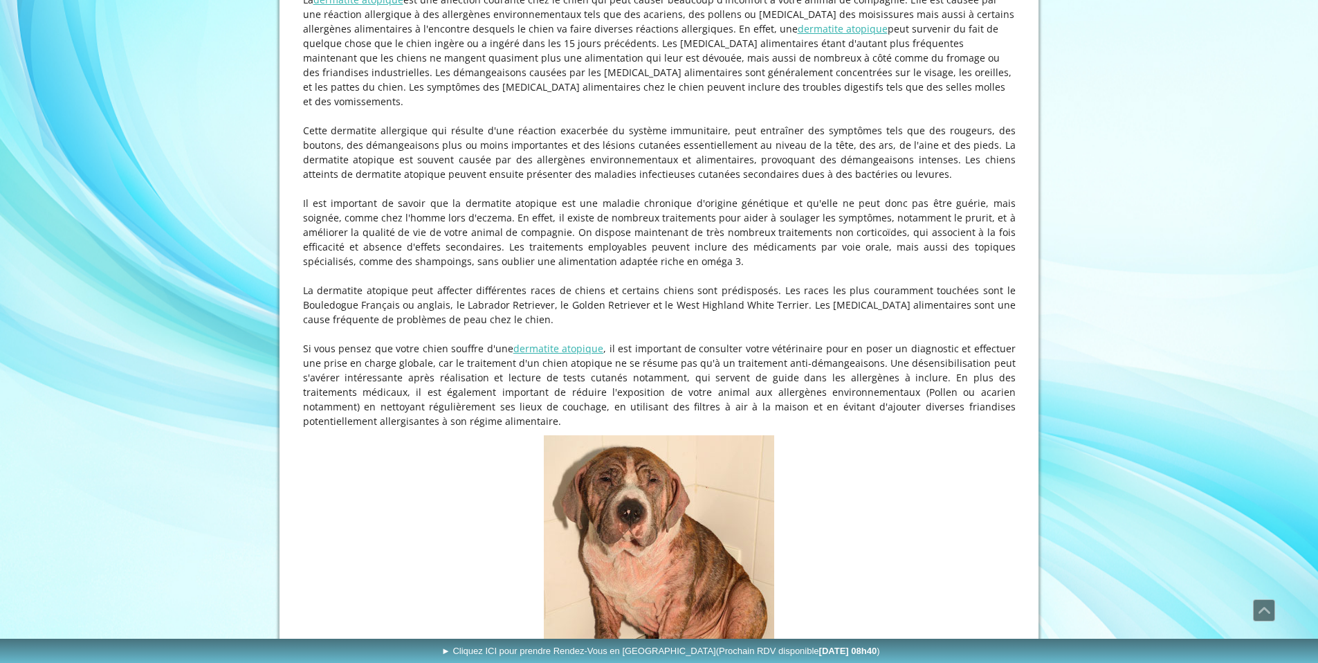
click at [468, 257] on p "Il est important de savoir que la dermatite atopique est une maladie chronique …" at bounding box center [659, 232] width 713 height 73
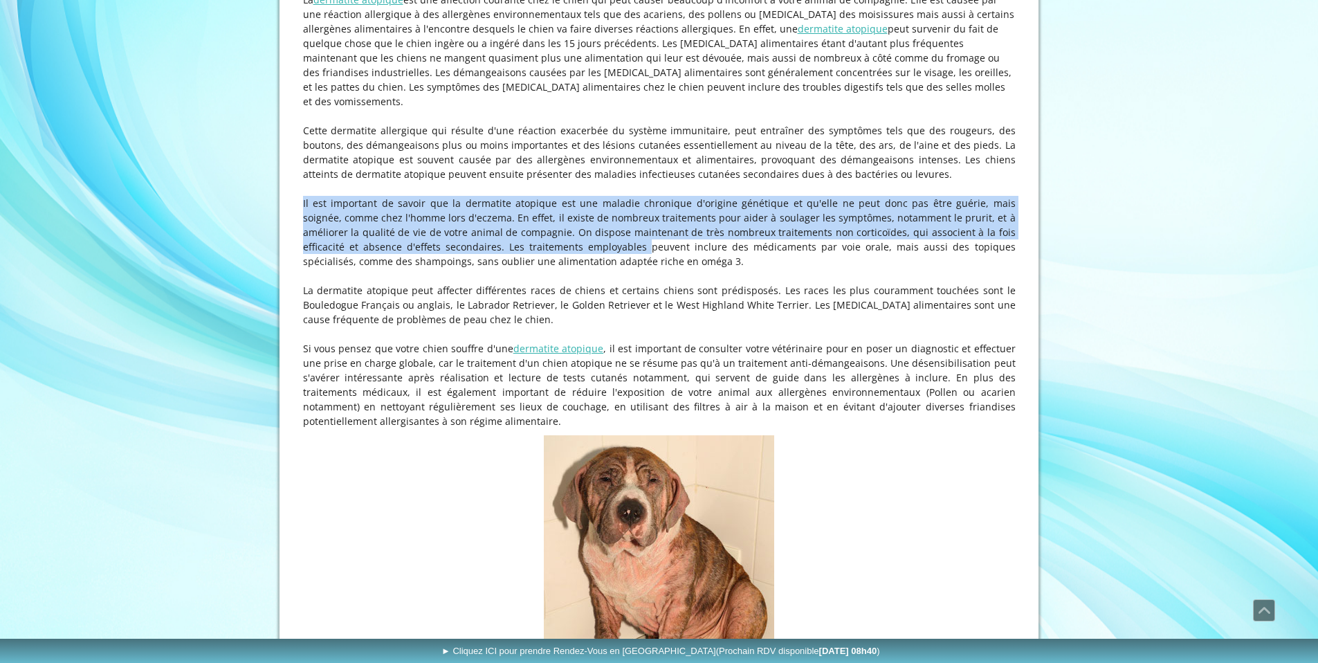
drag, startPoint x: 491, startPoint y: 207, endPoint x: 553, endPoint y: 268, distance: 87.1
click at [553, 268] on div "La dermatite atopique canine : Tout ce que vous devez savoir sur cette dermatit…" at bounding box center [660, 185] width 720 height 493
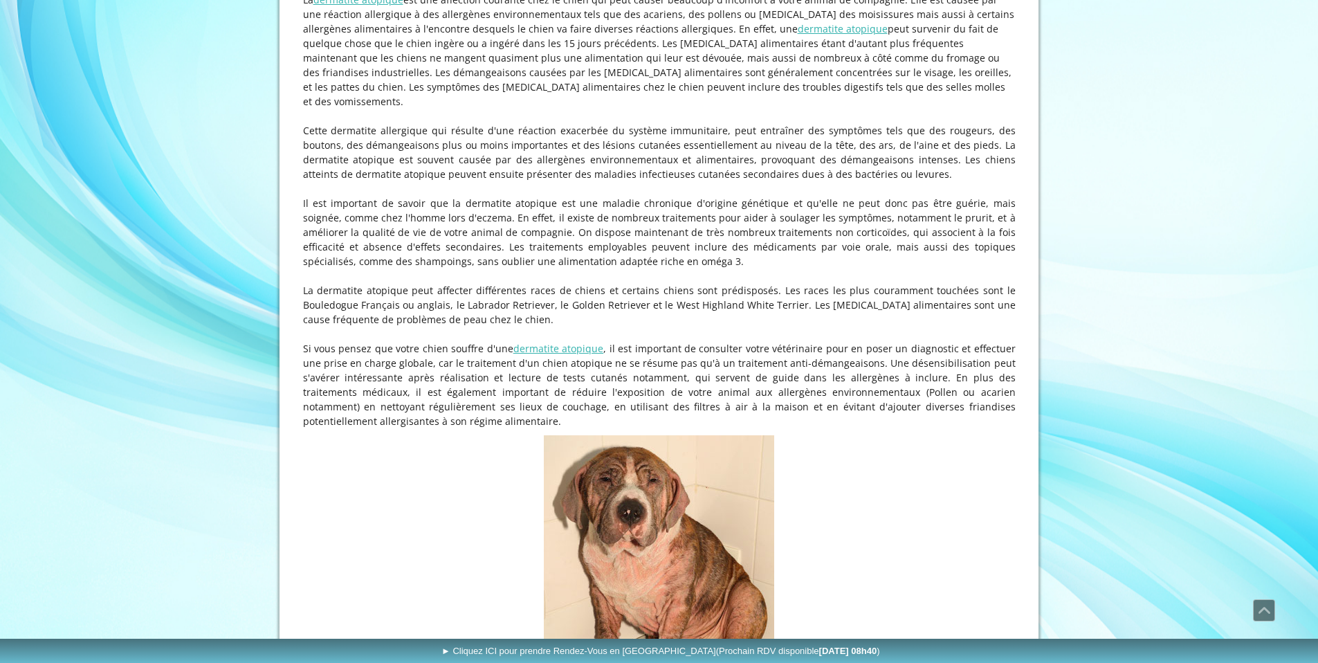
drag, startPoint x: 553, startPoint y: 268, endPoint x: 538, endPoint y: 257, distance: 18.8
click at [553, 267] on p "Il est important de savoir que la dermatite atopique est une maladie chronique …" at bounding box center [659, 232] width 713 height 73
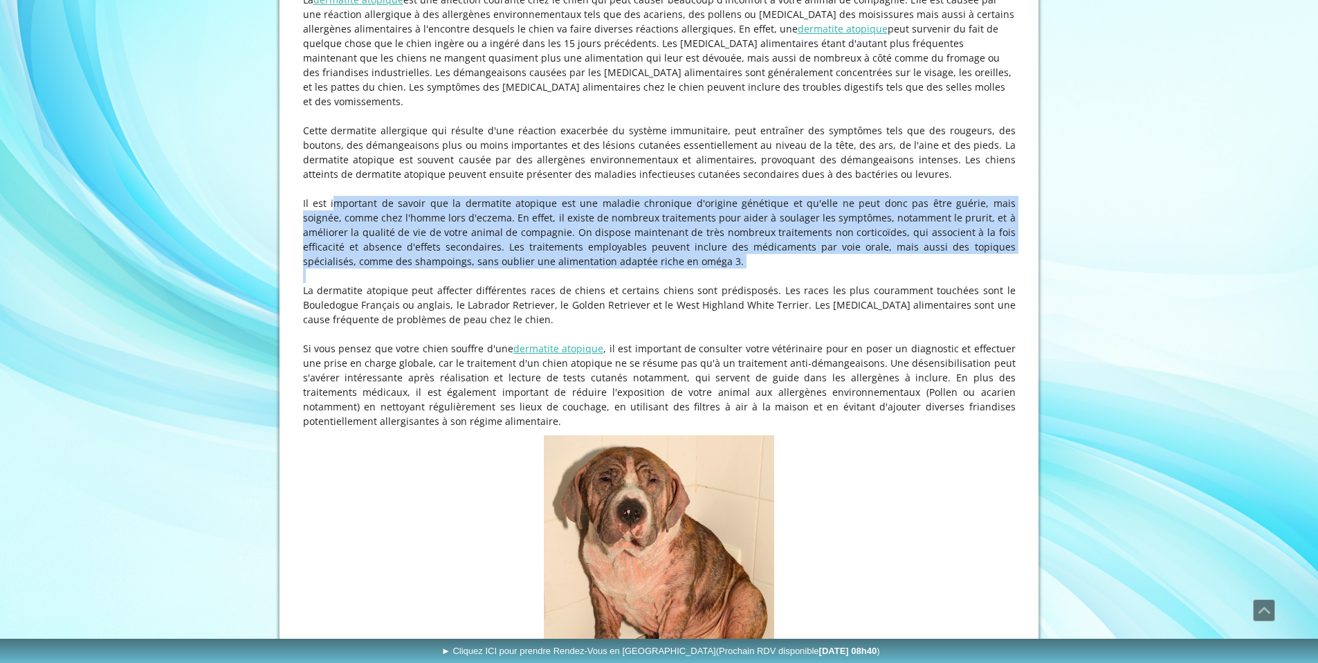
drag
click at [713, 286] on div "La dermatite atopique canine : Tout ce que vous devez savoir sur cette dermatit…" at bounding box center [660, 185] width 720 height 493
click at [713, 283] on p at bounding box center [659, 275] width 713 height 15
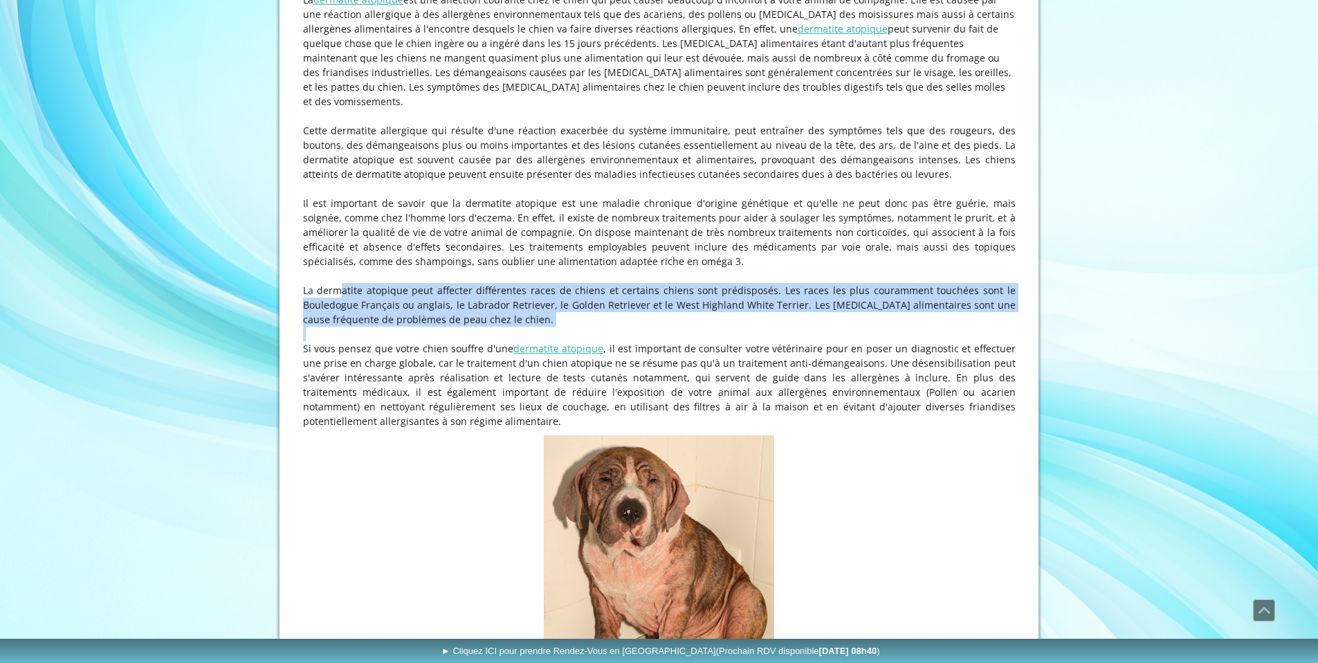
click at [499, 346] on div "La dermatite atopique canine : Tout ce que vous devez savoir sur cette dermatit…" at bounding box center [660, 185] width 720 height 493
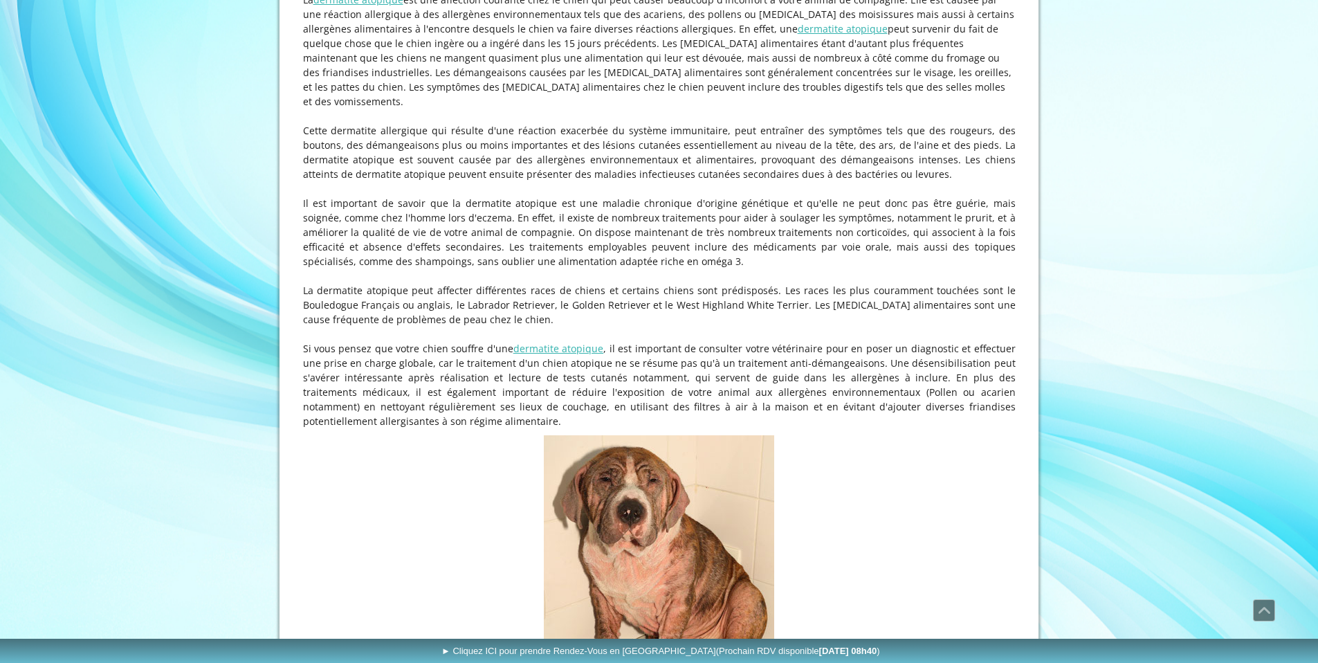
click at [499, 341] on p at bounding box center [659, 334] width 713 height 15
click at [501, 341] on p at bounding box center [659, 334] width 713 height 15
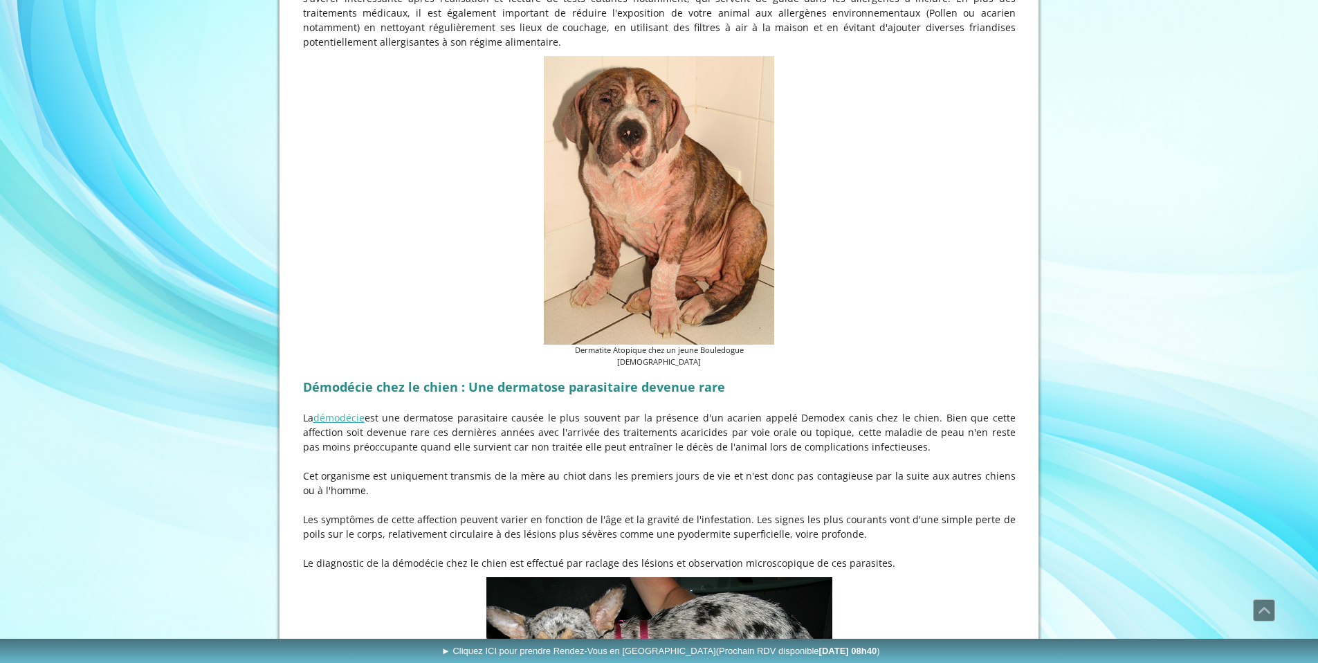
scroll to position [1436, 0]
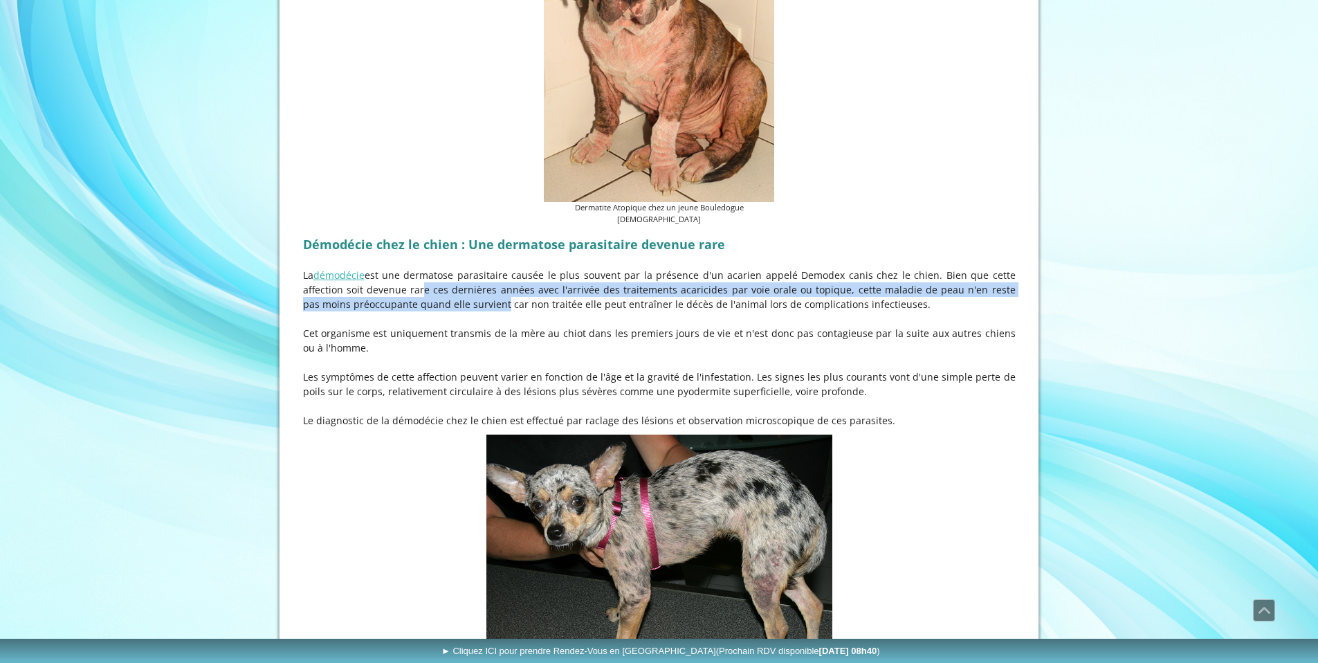
click at [484, 317] on div "Démodécie chez le chien : Une dermatose parasitaire devenue rare La démodécie e…" at bounding box center [660, 330] width 720 height 202
click at [477, 304] on p "La démodécie est une dermatose parasitaire causée le plus souvent par la présen…" at bounding box center [659, 290] width 713 height 44
click at [504, 315] on div "Démodécie chez le chien : Une dermatose parasitaire devenue rare La démodécie e…" at bounding box center [660, 330] width 720 height 202
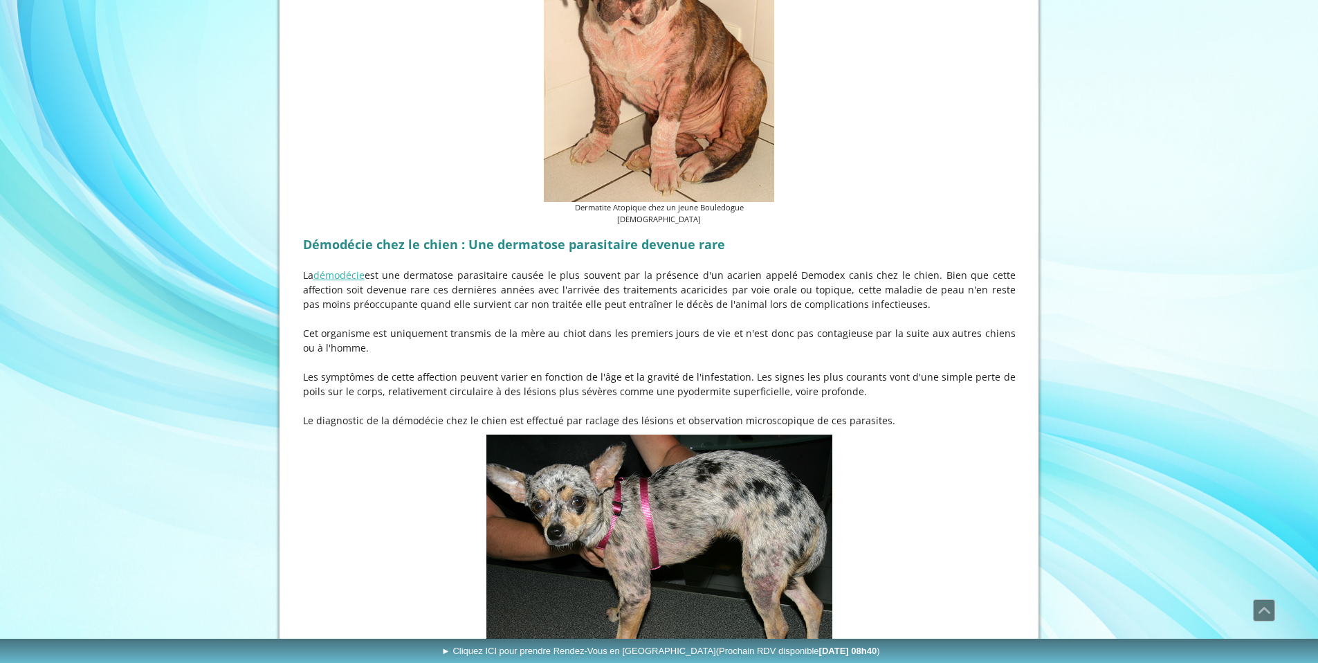
click at [502, 311] on p "La démodécie est une dermatose parasitaire causée le plus souvent par la présen…" at bounding box center [659, 290] width 713 height 44
click at [728, 387] on p "Les symptômes de cette affection peuvent varier en fonction de l'âge et la grav…" at bounding box center [659, 383] width 713 height 29
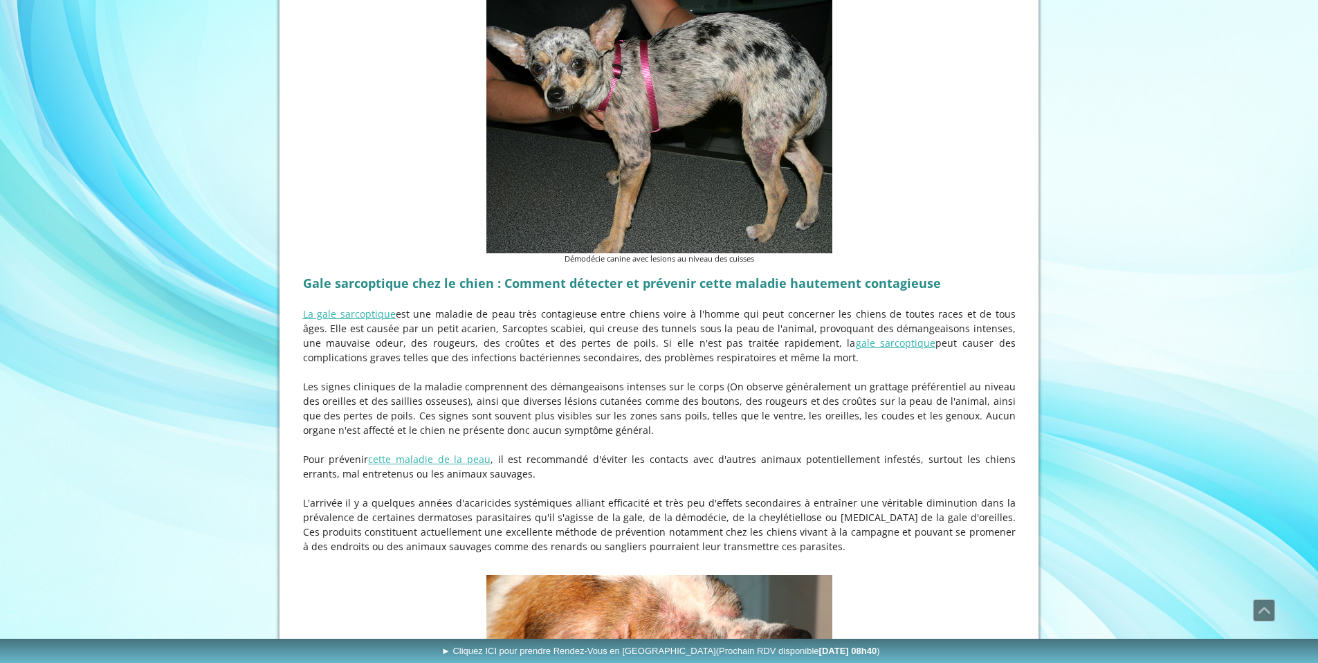
scroll to position [1924, 0]
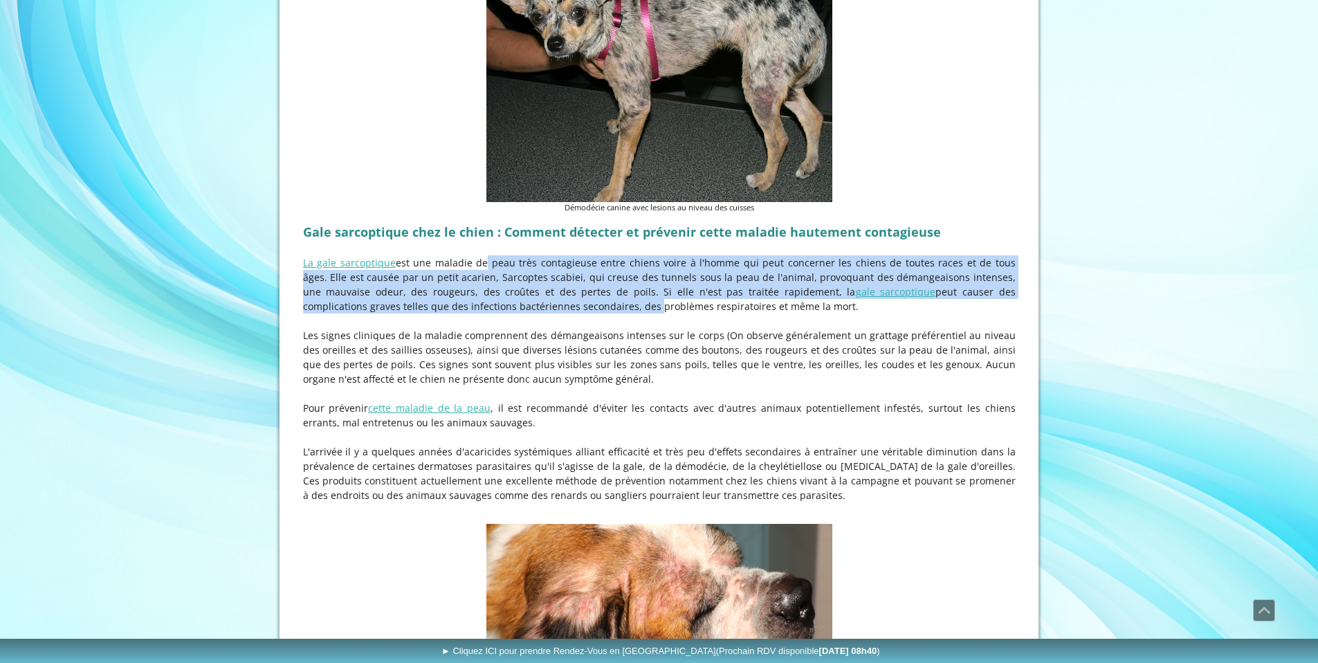
drag, startPoint x: 474, startPoint y: 271, endPoint x: 522, endPoint y: 314, distance: 65.2
click at [522, 313] on p "La gale sarcoptique est une maladie de peau très contagieuse entre chiens voire…" at bounding box center [659, 284] width 713 height 58
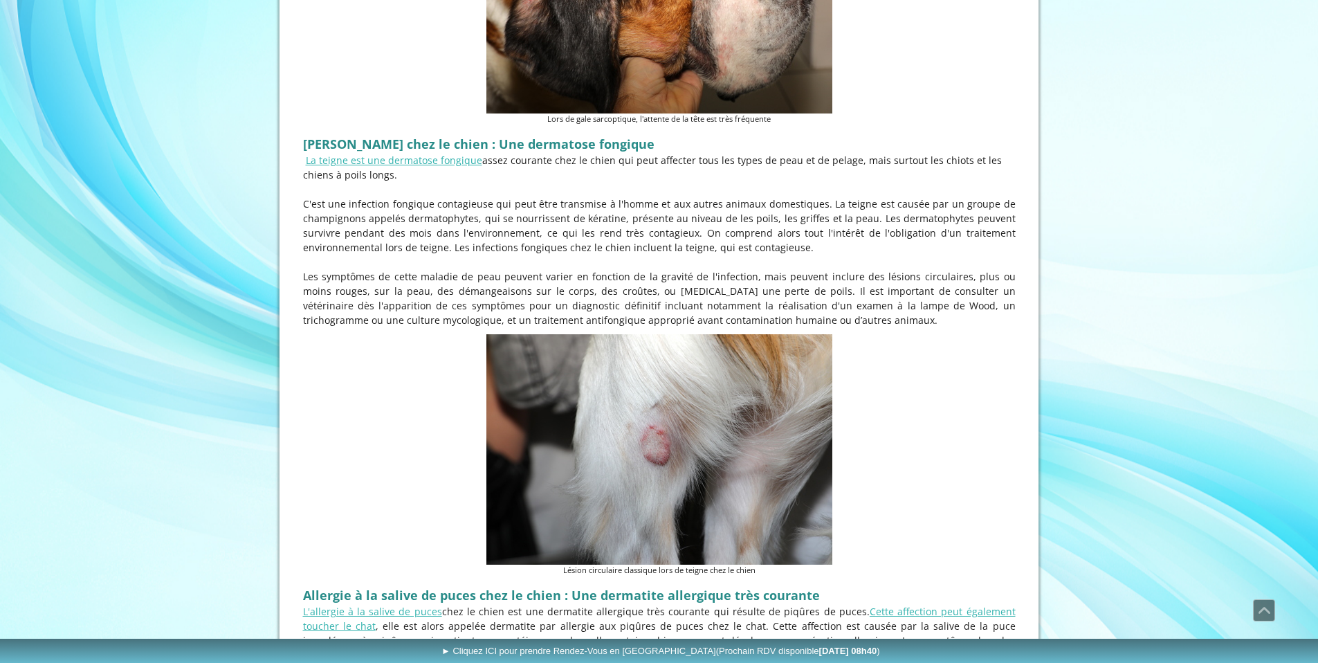
scroll to position [2626, 0]
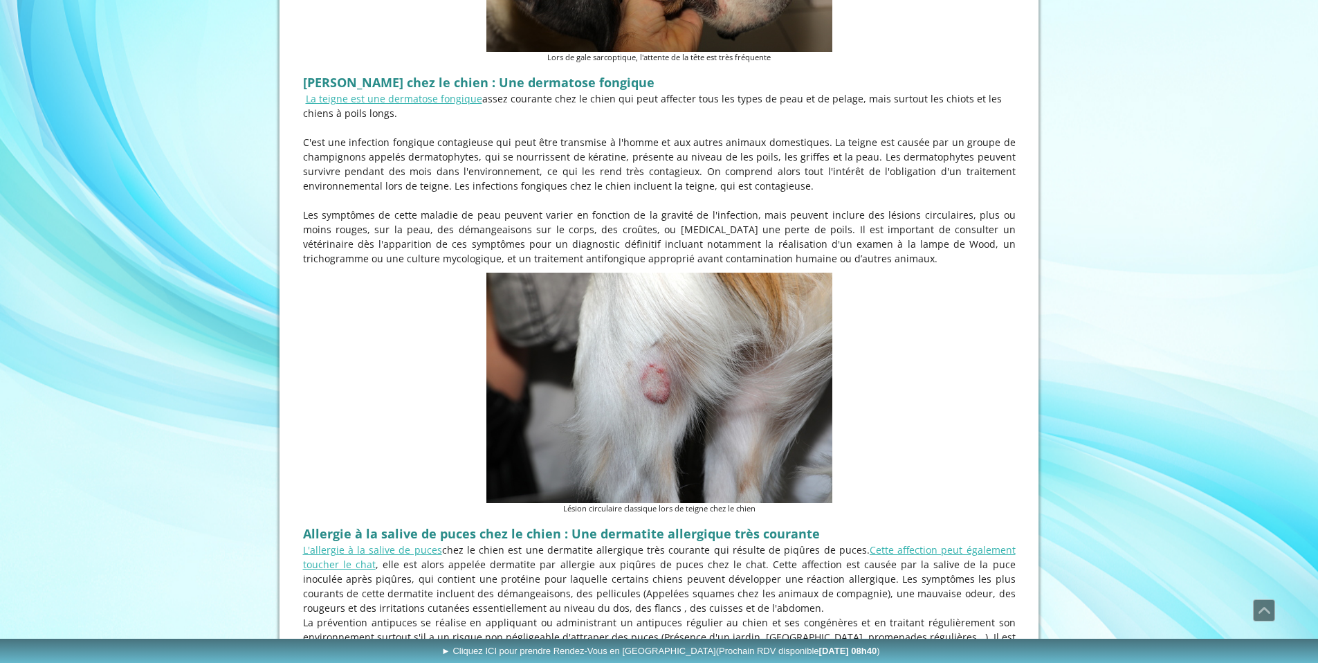
drag, startPoint x: 481, startPoint y: 196, endPoint x: 581, endPoint y: 226, distance: 104.4
click at [581, 226] on div "[PERSON_NAME] chez le chien : Une dermatose fongique La teigne est une dermatos…" at bounding box center [660, 168] width 720 height 202
click at [581, 225] on p "Les symptômes de cette maladie de peau peuvent varier en fonction de la gravité…" at bounding box center [659, 237] width 713 height 58
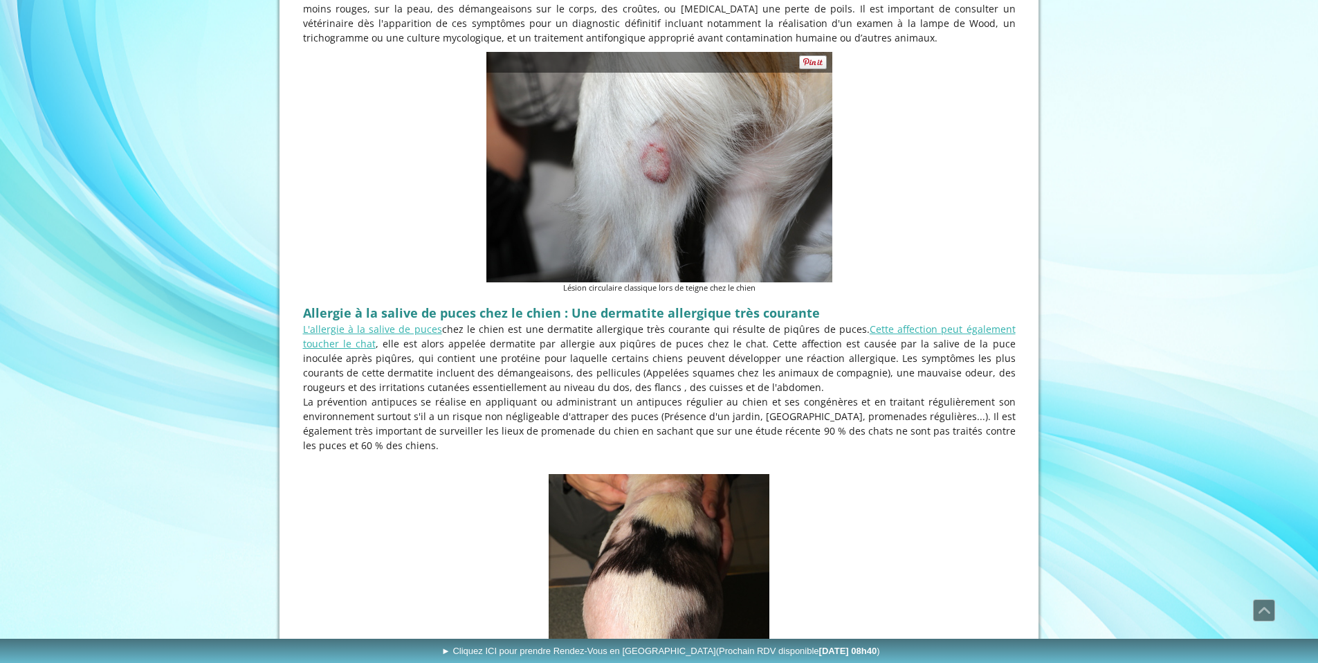
scroll to position [2851, 0]
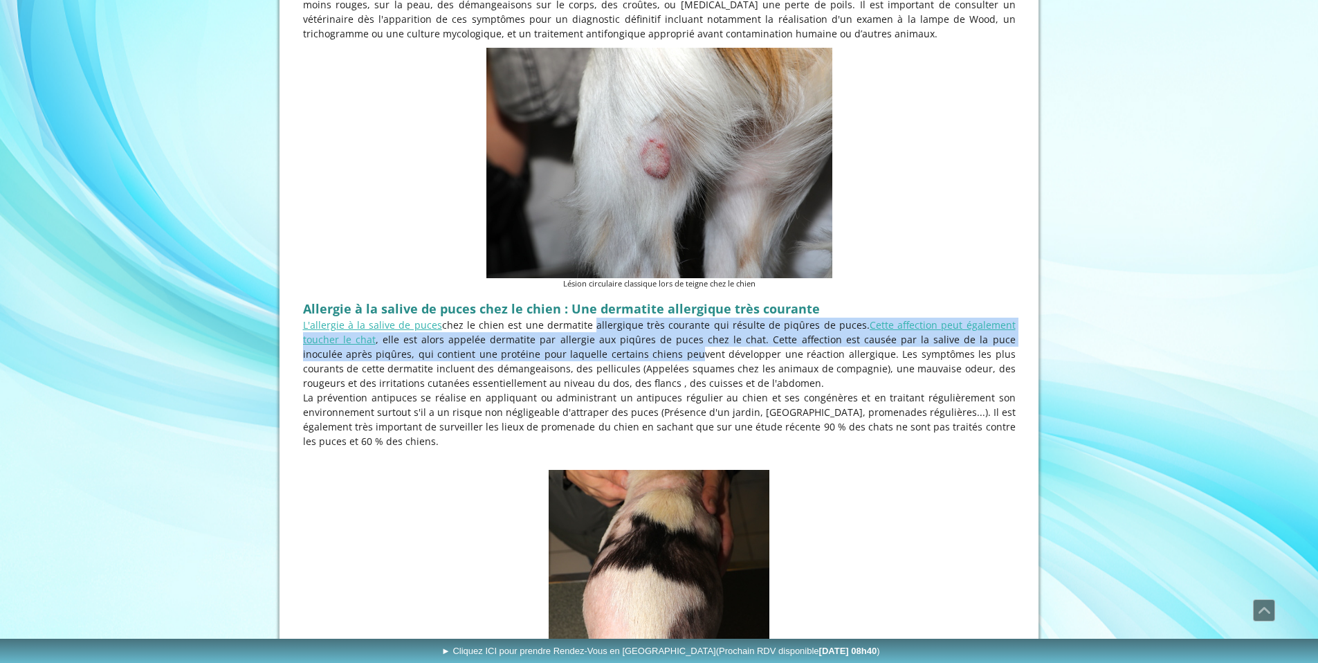
drag, startPoint x: 576, startPoint y: 331, endPoint x: 622, endPoint y: 358, distance: 53.4
click at [622, 358] on p "L'allergie à la salive de puces chez le chien est une dermatite allergique très…" at bounding box center [659, 354] width 713 height 73
drag, startPoint x: 590, startPoint y: 357, endPoint x: 616, endPoint y: 365, distance: 26.7
click at [616, 365] on p "L'allergie à la salive de puces chez le chien est une dermatite allergique très…" at bounding box center [659, 354] width 713 height 73
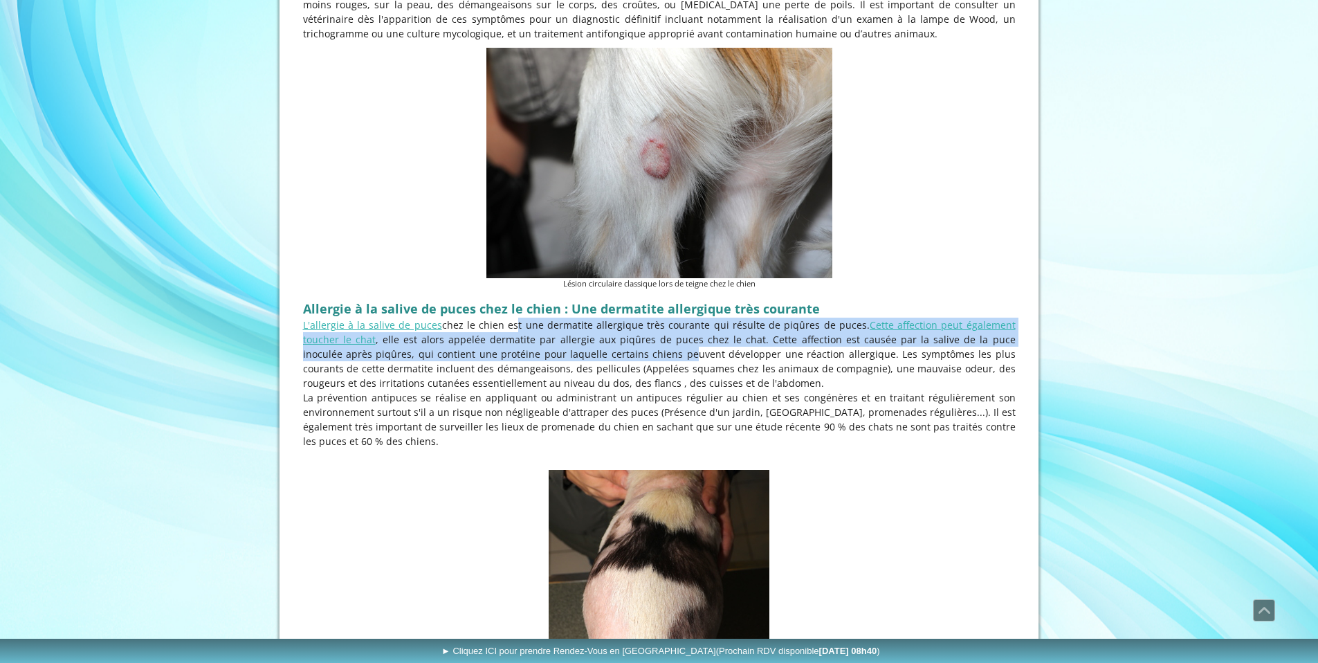
click at [616, 365] on p "L'allergie à la salive de puces chez le chien est une dermatite allergique très…" at bounding box center [659, 354] width 713 height 73
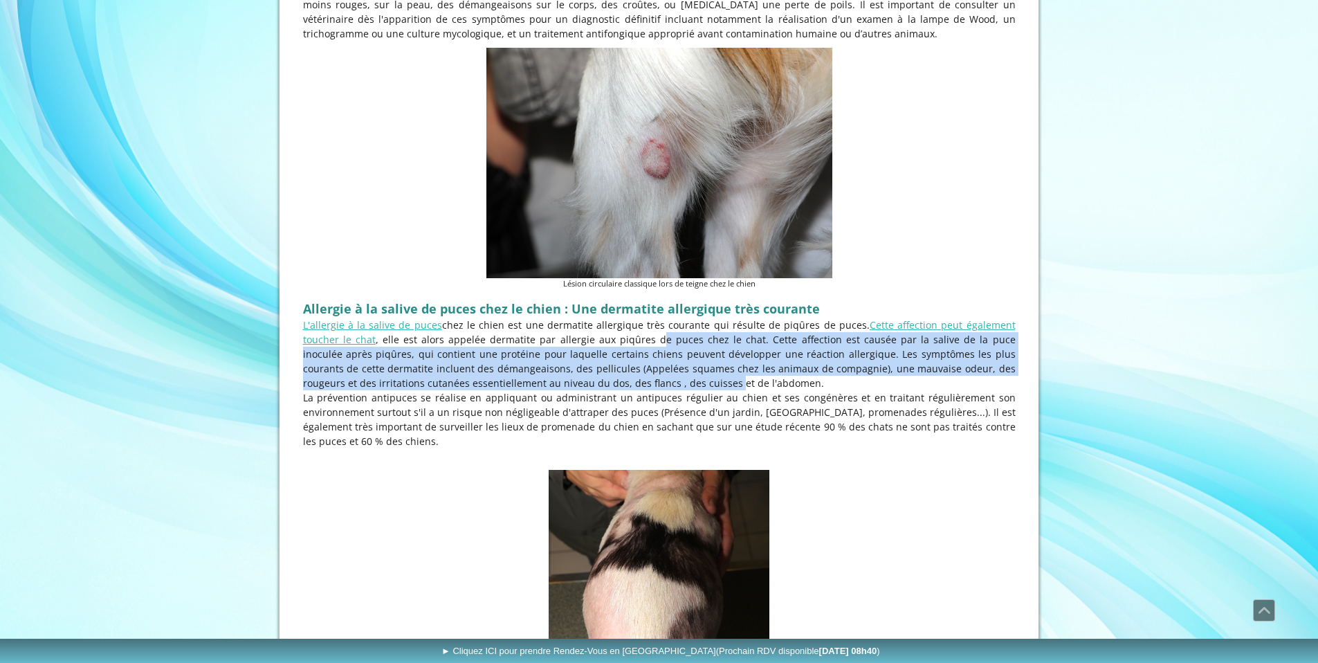
drag, startPoint x: 612, startPoint y: 348, endPoint x: 655, endPoint y: 387, distance: 58.3
click at [655, 387] on p "L'allergie à la salive de puces chez le chien est une dermatite allergique très…" at bounding box center [659, 354] width 713 height 73
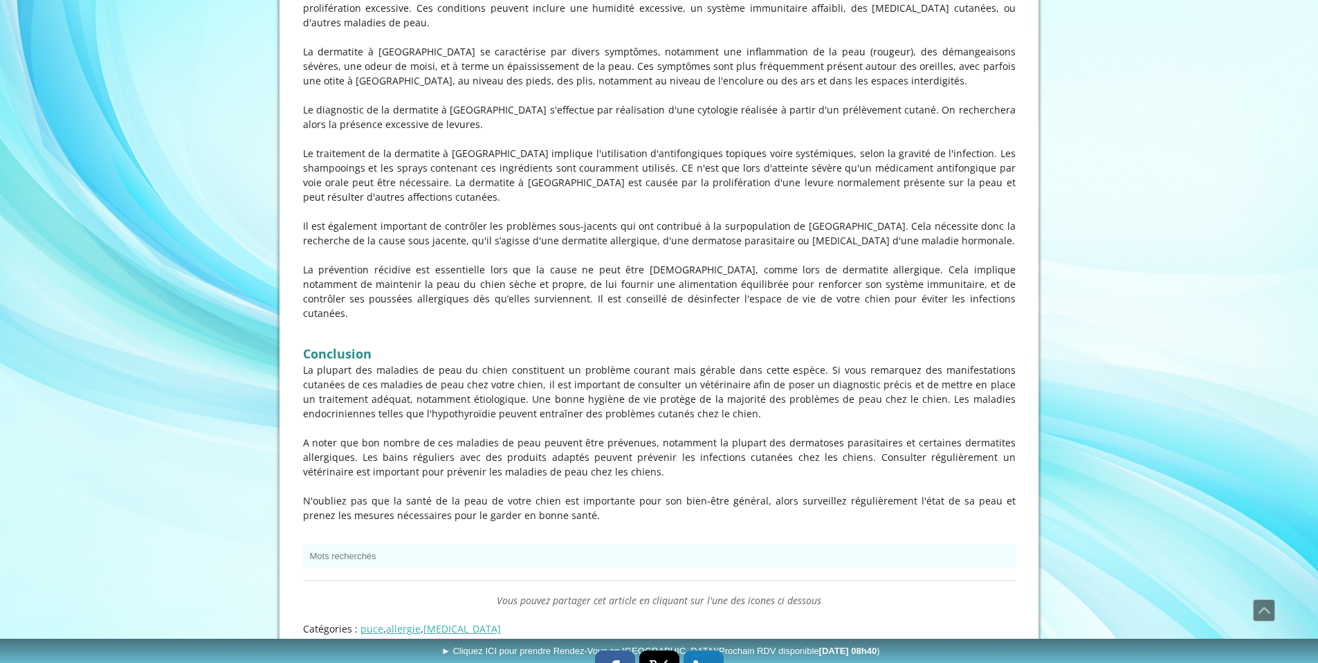
scroll to position [4859, 0]
